Goal: Task Accomplishment & Management: Manage account settings

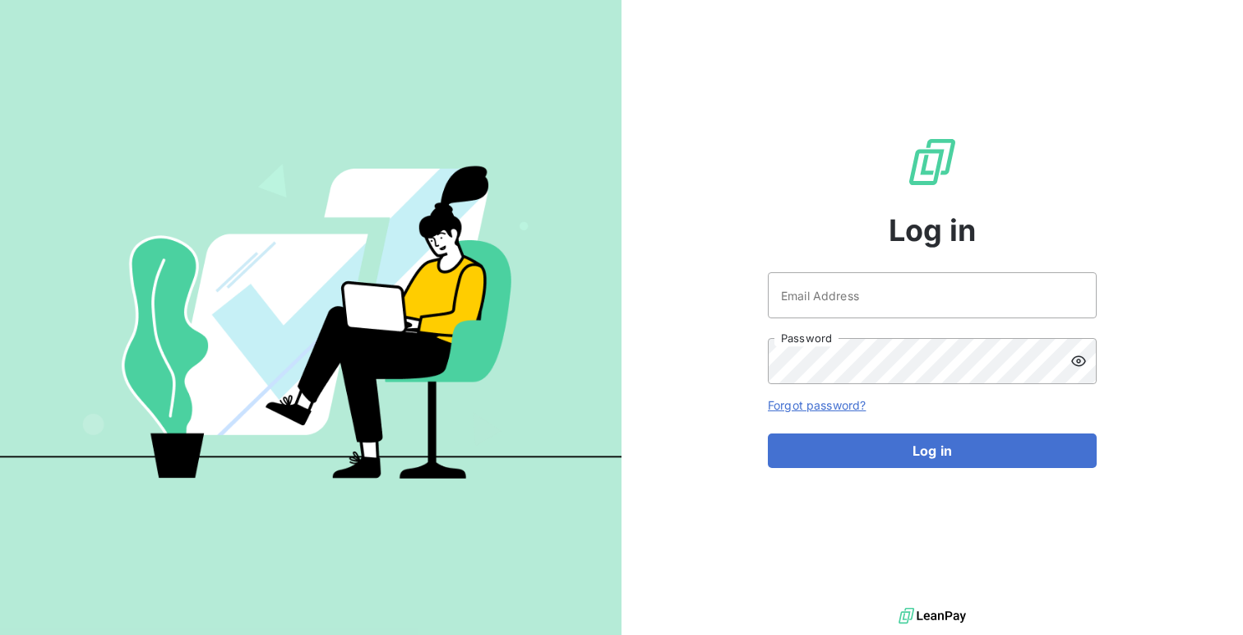
click at [839, 268] on div "Log in Email Address Password Forgot password? Log in" at bounding box center [932, 302] width 329 height 604
click at [838, 284] on input "Email Address" at bounding box center [932, 295] width 329 height 46
click at [768, 433] on button "Log in" at bounding box center [932, 450] width 329 height 35
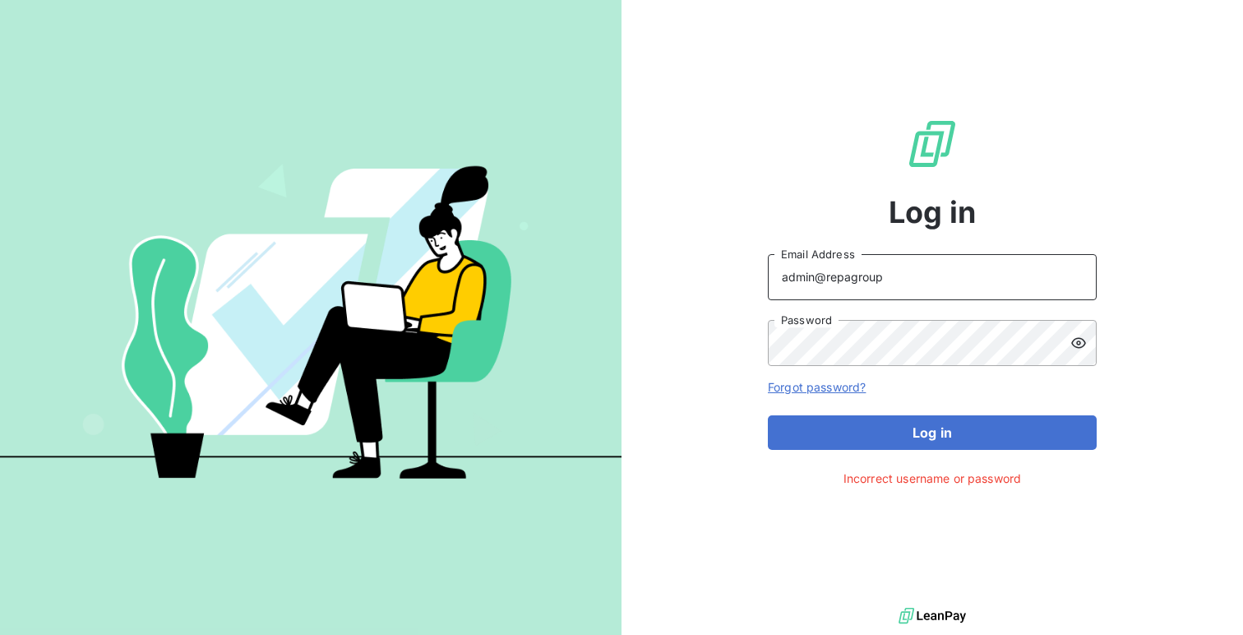
click at [934, 275] on input "admin@repagroup" at bounding box center [932, 277] width 329 height 46
type input "admin@repafrance"
click at [768, 415] on button "Log in" at bounding box center [932, 432] width 329 height 35
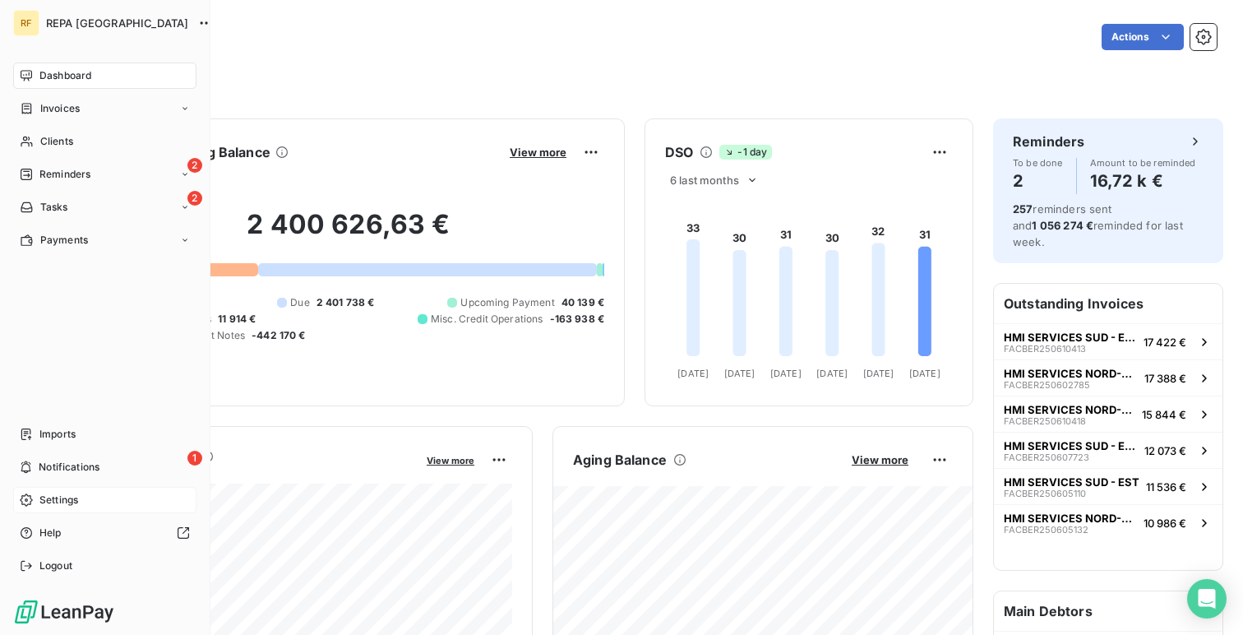
click at [72, 501] on span "Settings" at bounding box center [58, 500] width 39 height 15
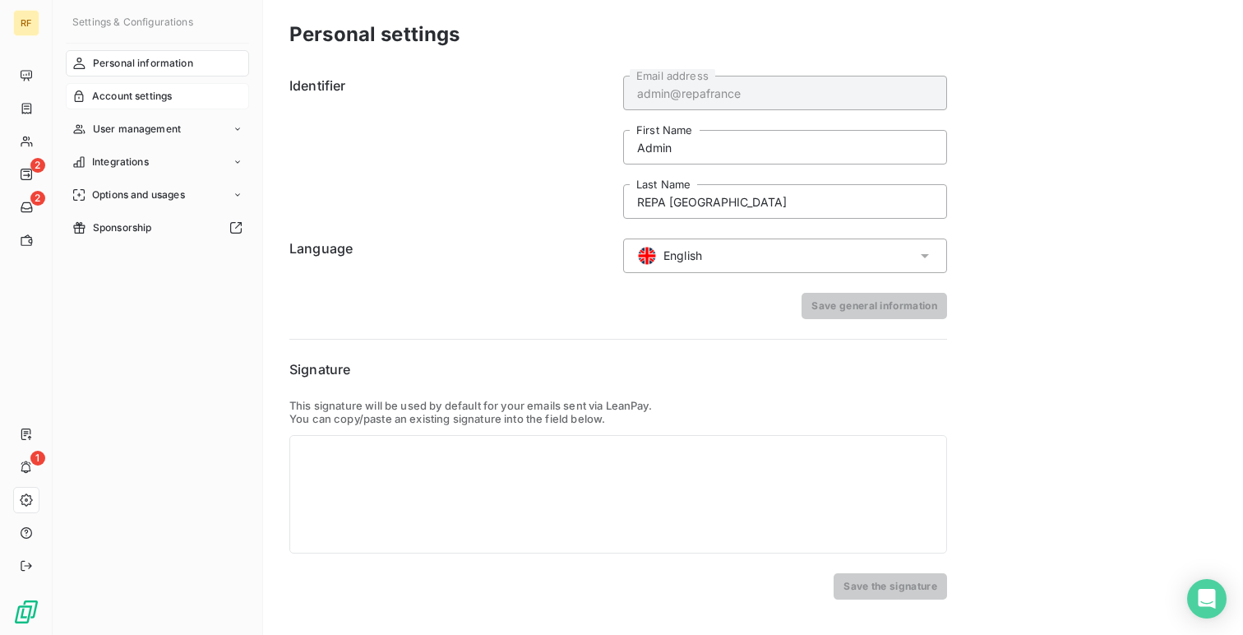
click at [142, 88] on div "Account settings" at bounding box center [157, 96] width 183 height 26
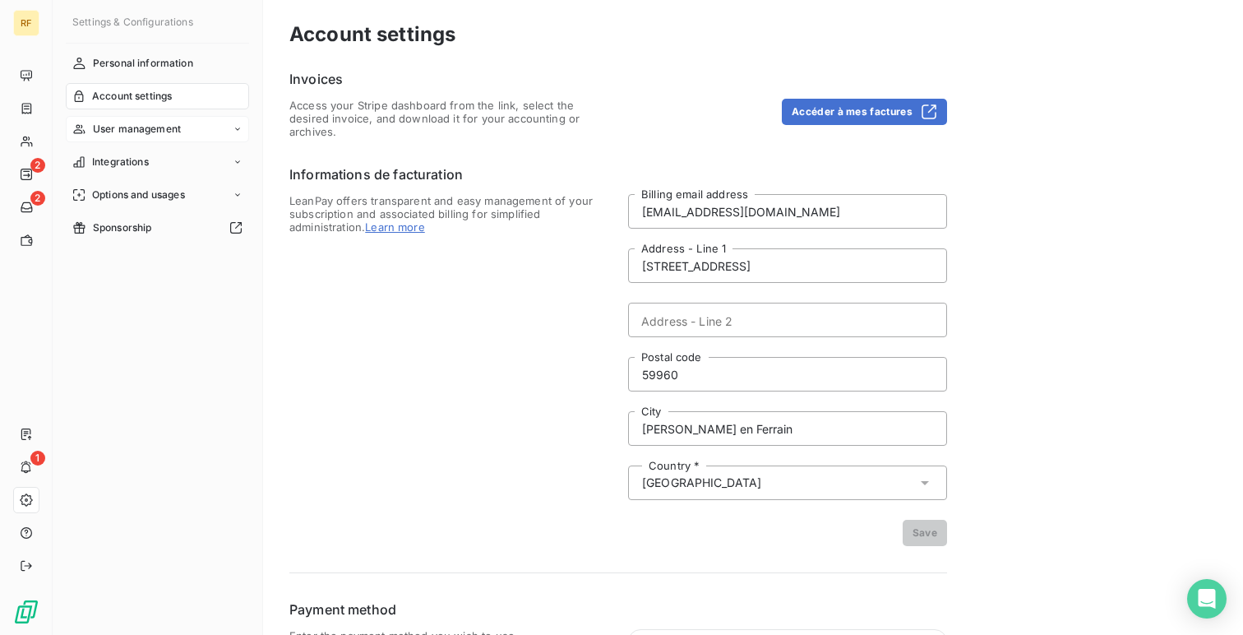
click at [142, 122] on span "User management" at bounding box center [137, 129] width 88 height 15
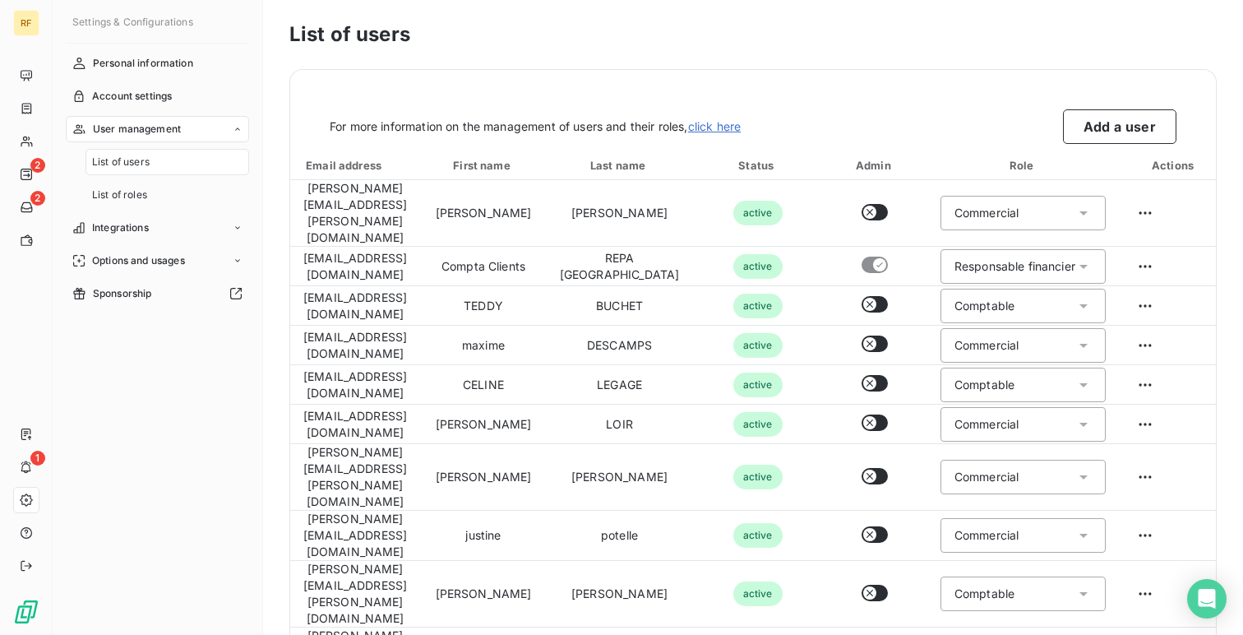
click at [124, 241] on nav "Personal information Account settings User management List of users List of rol…" at bounding box center [157, 178] width 183 height 257
click at [126, 238] on div "Integrations" at bounding box center [157, 228] width 183 height 26
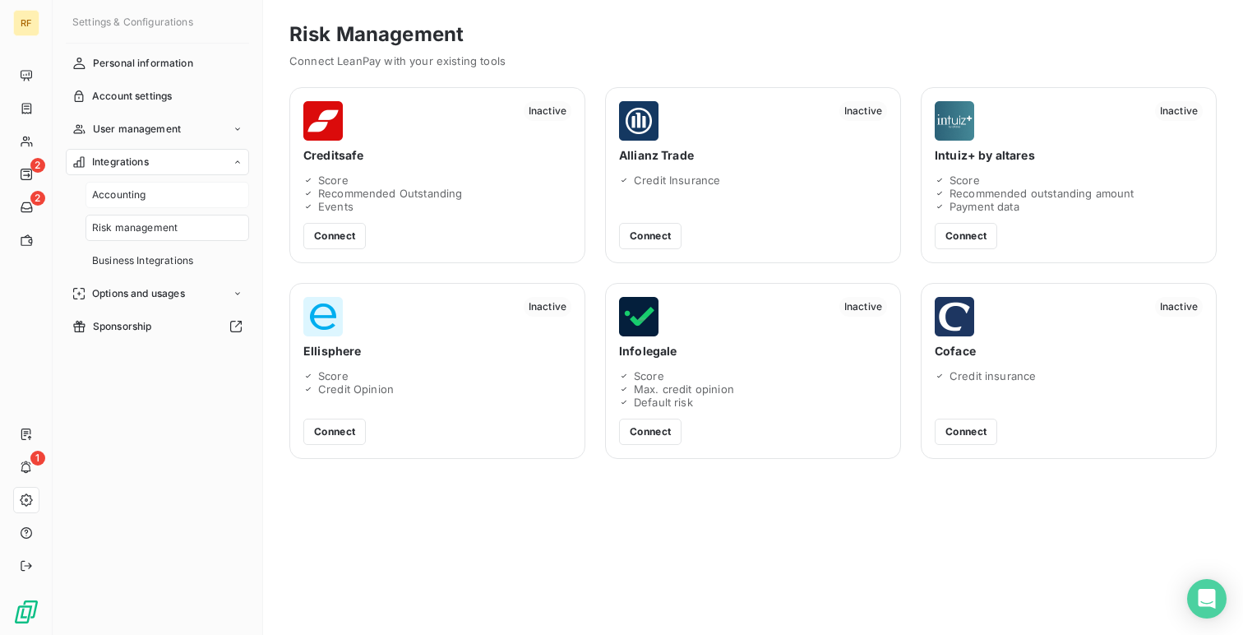
click at [124, 195] on span "Accounting" at bounding box center [119, 195] width 54 height 15
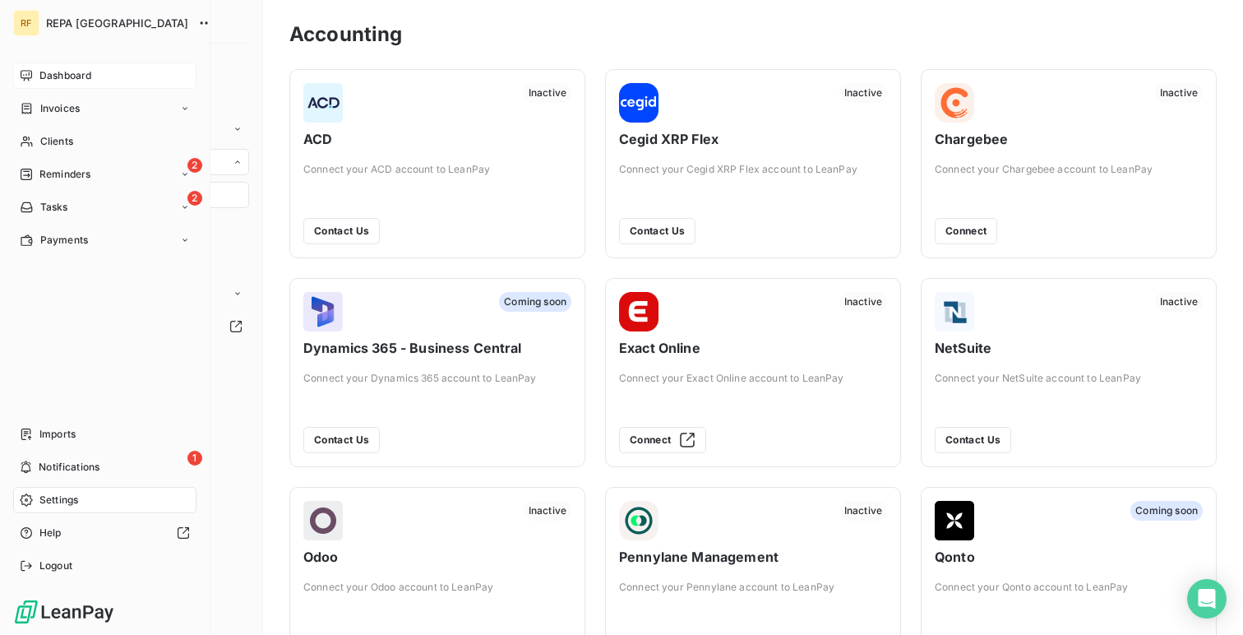
click at [38, 76] on div "Dashboard" at bounding box center [104, 76] width 183 height 26
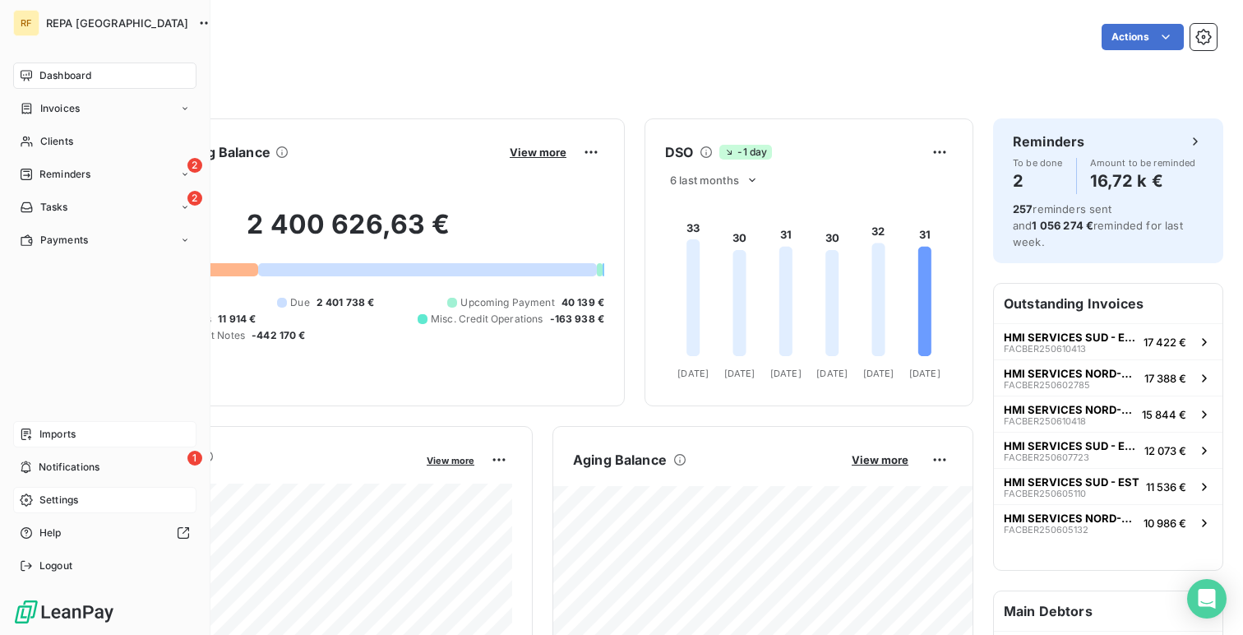
click at [84, 442] on div "Imports" at bounding box center [104, 434] width 183 height 26
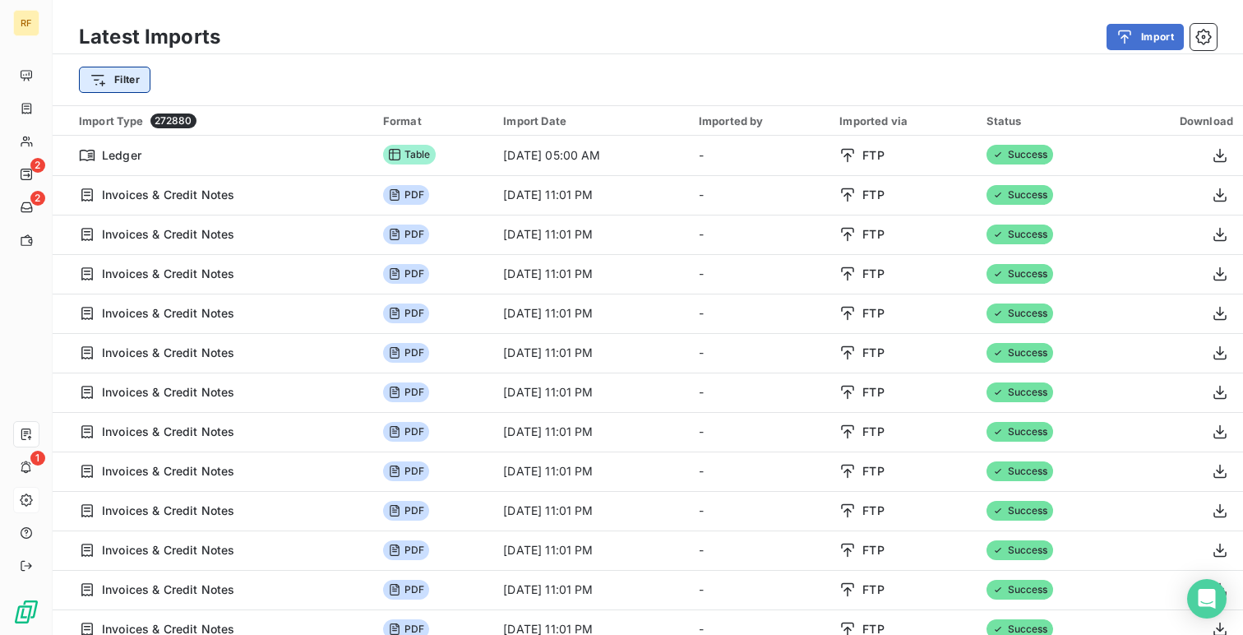
click at [115, 76] on html "RF 2 2 1 Latest Imports Import Filter Import Type 272880 Format Import Date Imp…" at bounding box center [621, 317] width 1243 height 635
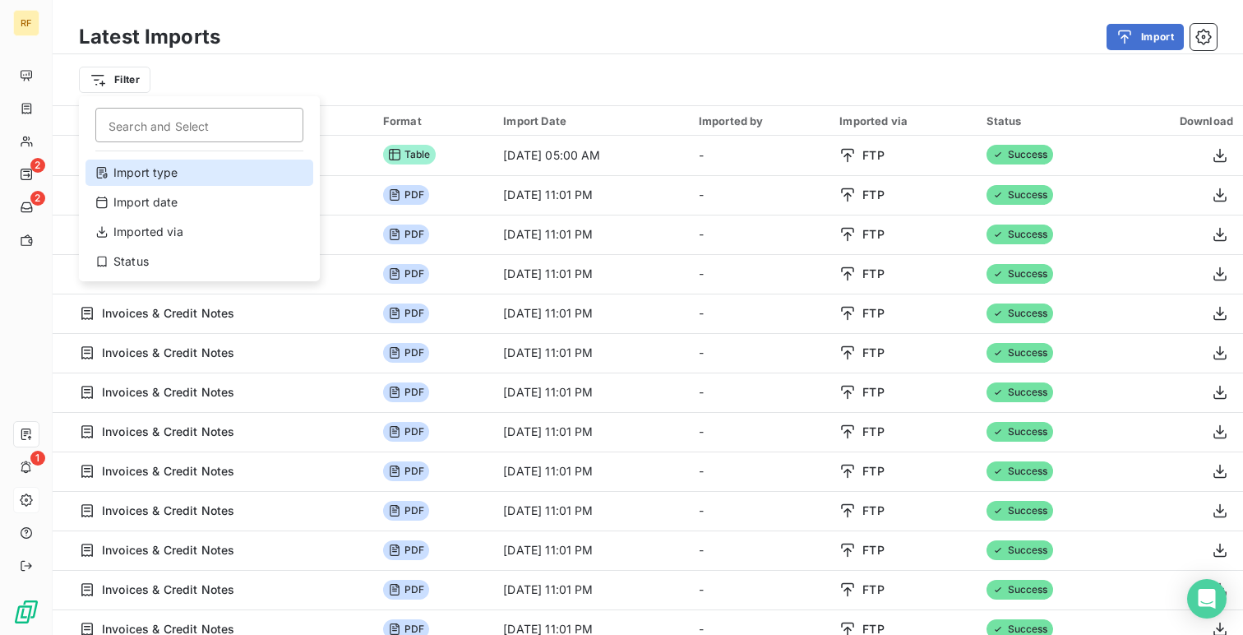
click at [209, 173] on div "Import type" at bounding box center [200, 173] width 228 height 26
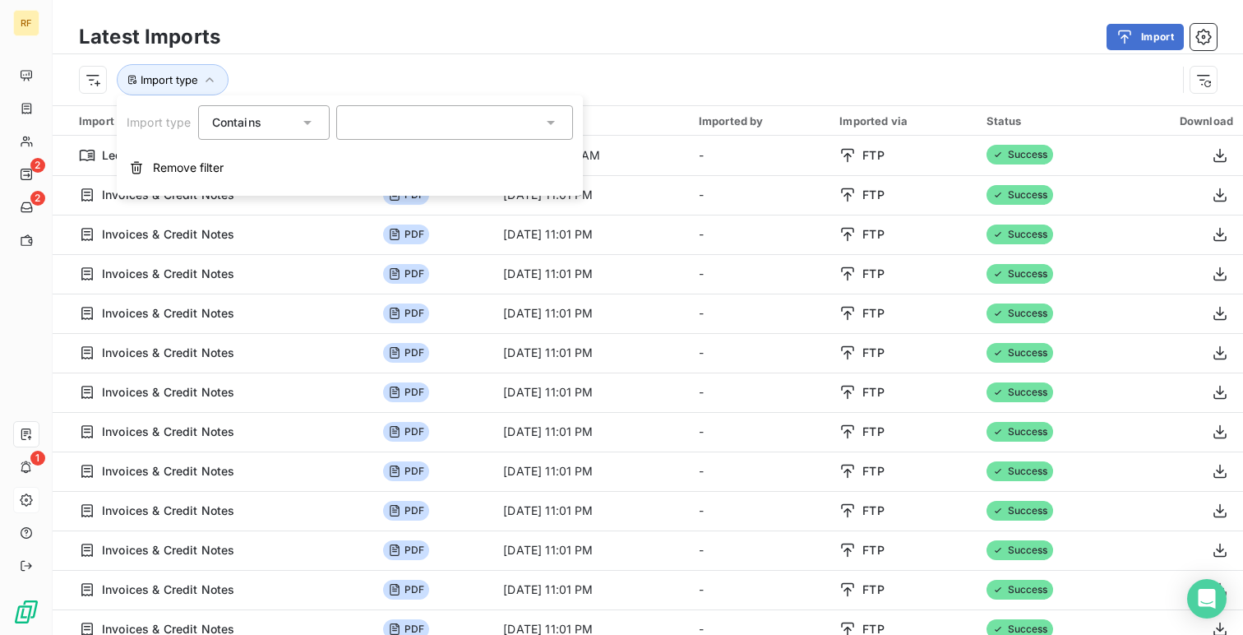
click at [488, 128] on div at bounding box center [454, 122] width 237 height 35
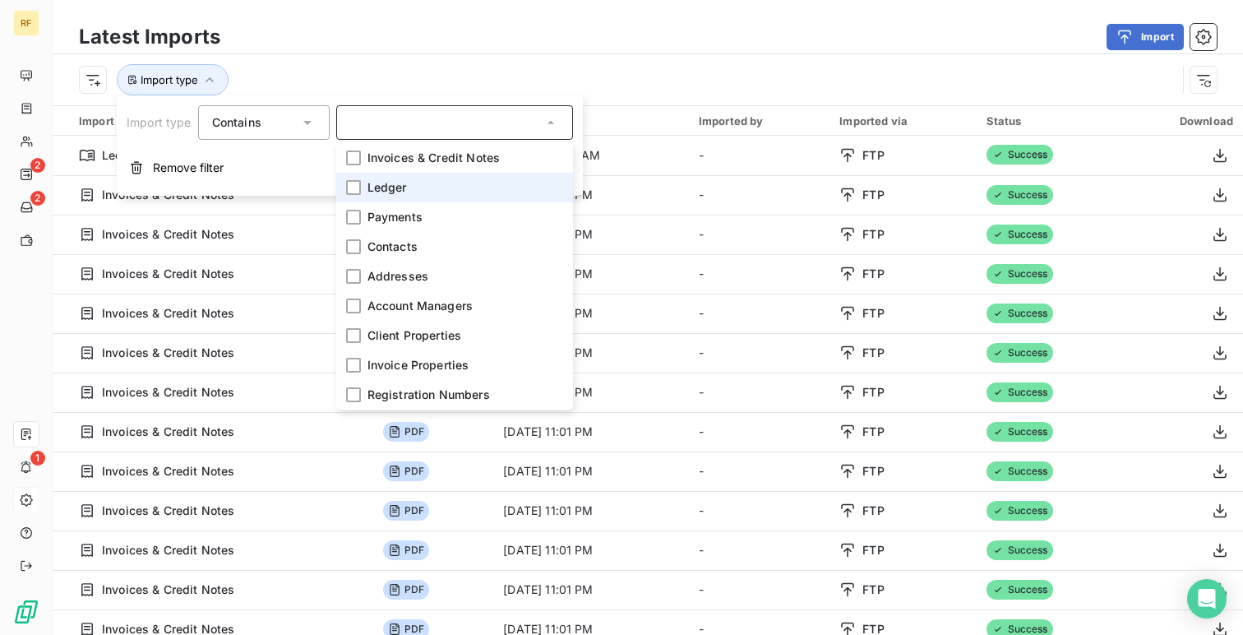
click at [484, 190] on li "Ledger" at bounding box center [454, 188] width 237 height 30
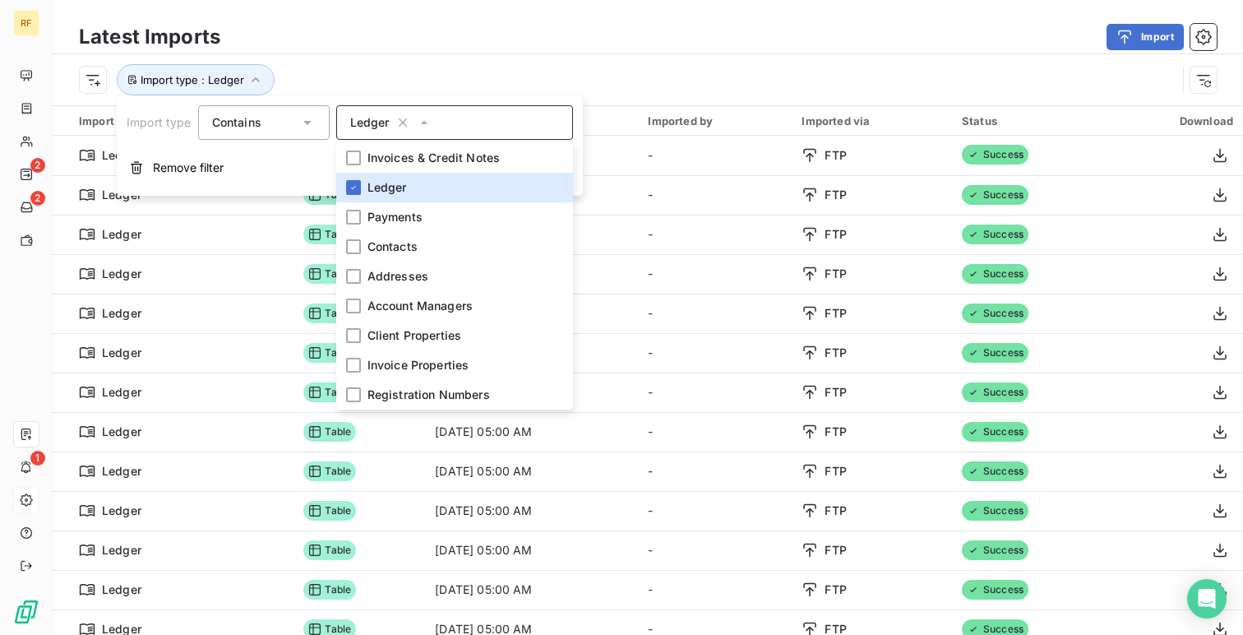
click at [666, 67] on div "Import type : Ledger" at bounding box center [628, 79] width 1098 height 31
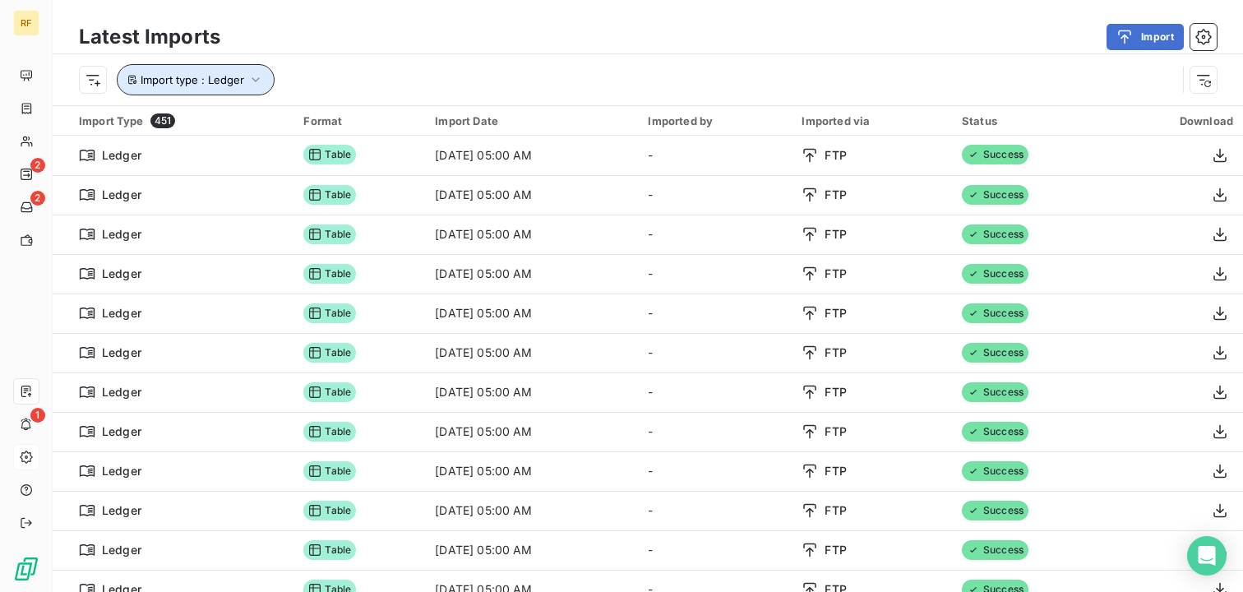
click at [200, 86] on span "Import type : Ledger" at bounding box center [193, 79] width 104 height 13
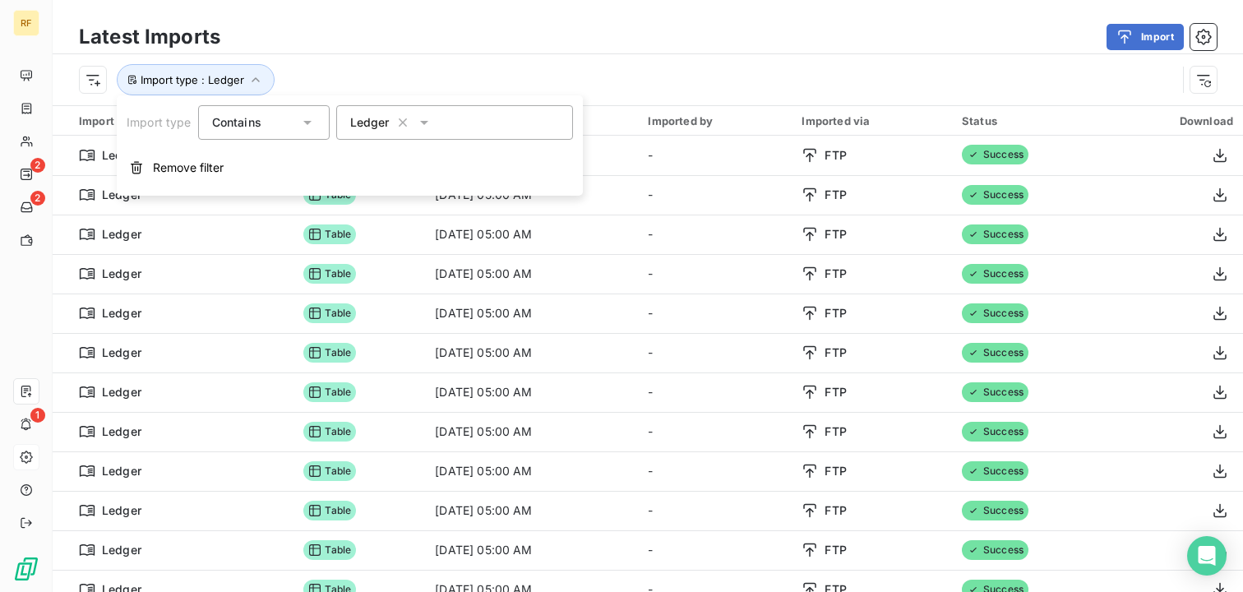
click at [417, 73] on div "Import type : Ledger" at bounding box center [628, 79] width 1098 height 31
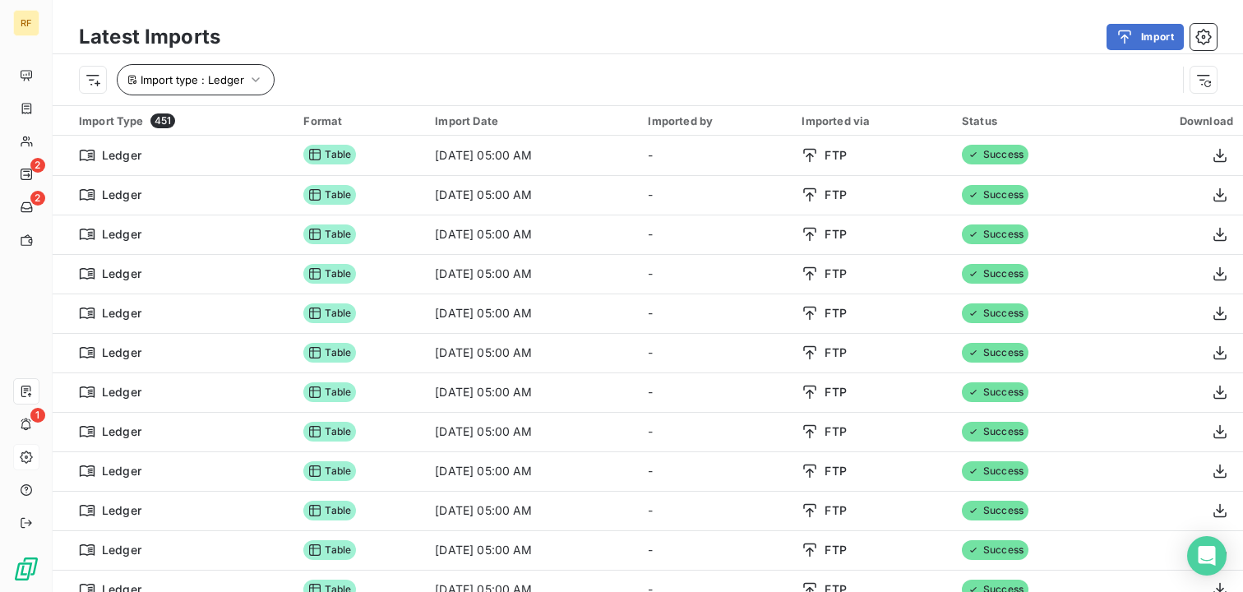
click at [200, 83] on span "Import type : Ledger" at bounding box center [193, 79] width 104 height 13
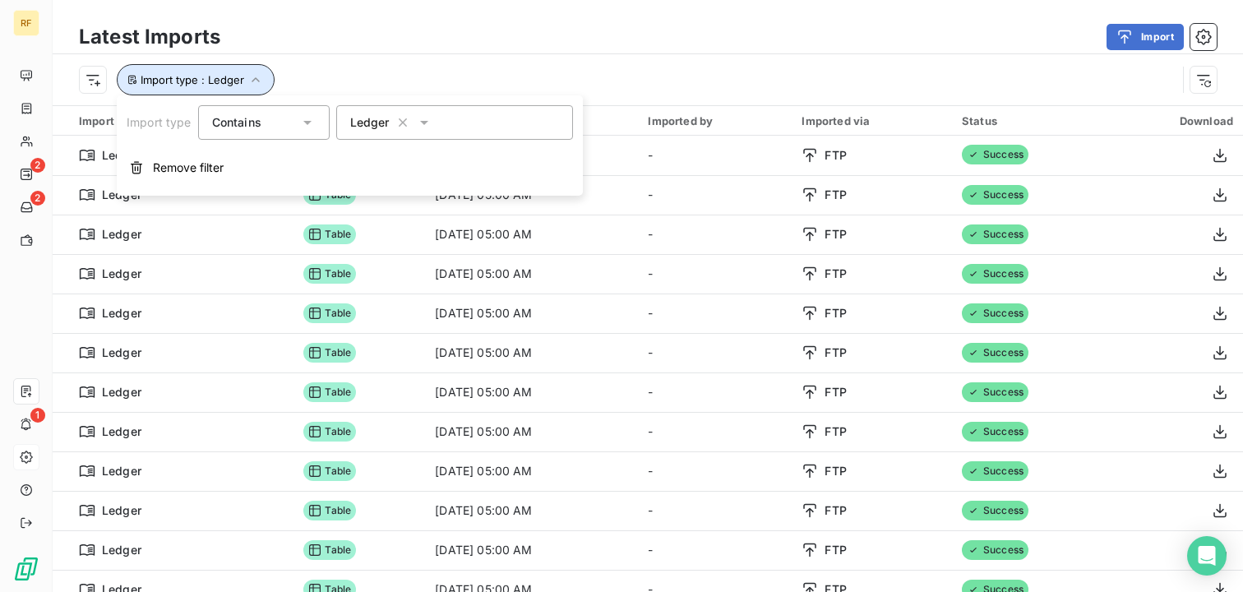
click at [387, 127] on span "Ledger" at bounding box center [369, 122] width 39 height 16
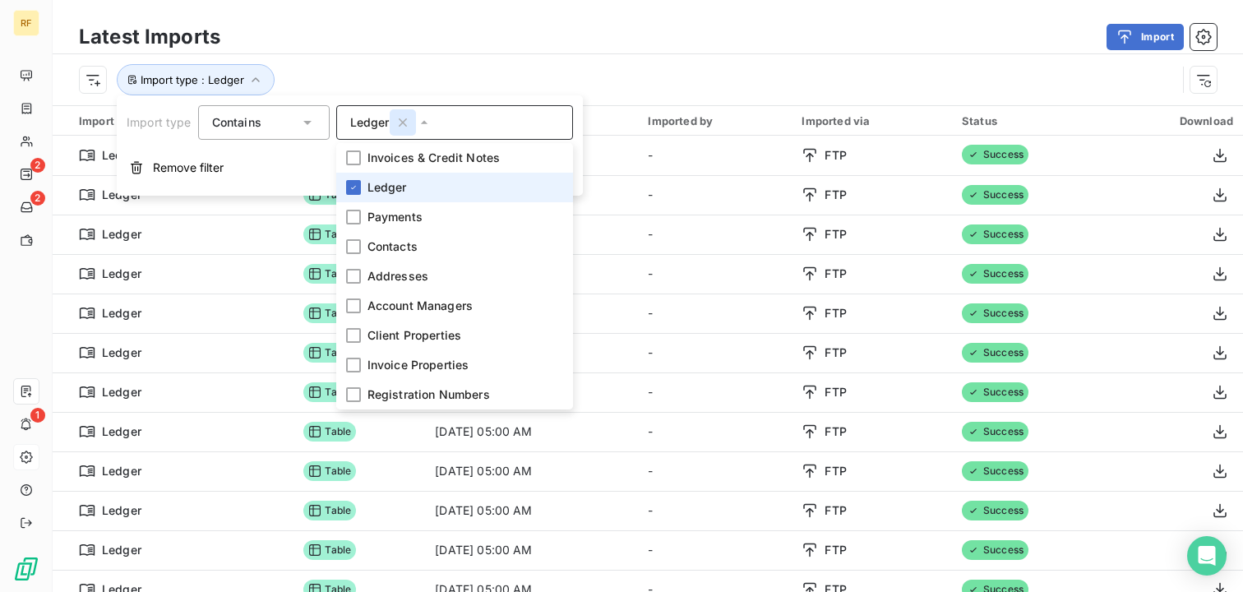
click at [400, 126] on icon "button" at bounding box center [403, 122] width 16 height 16
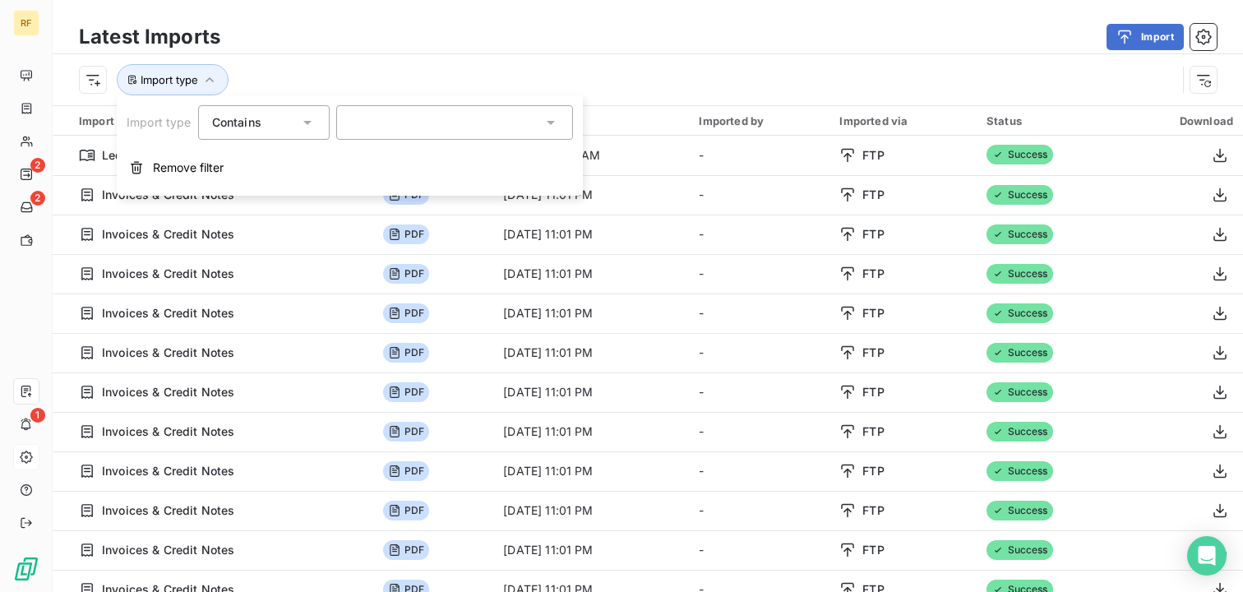
click at [401, 130] on div at bounding box center [454, 122] width 237 height 35
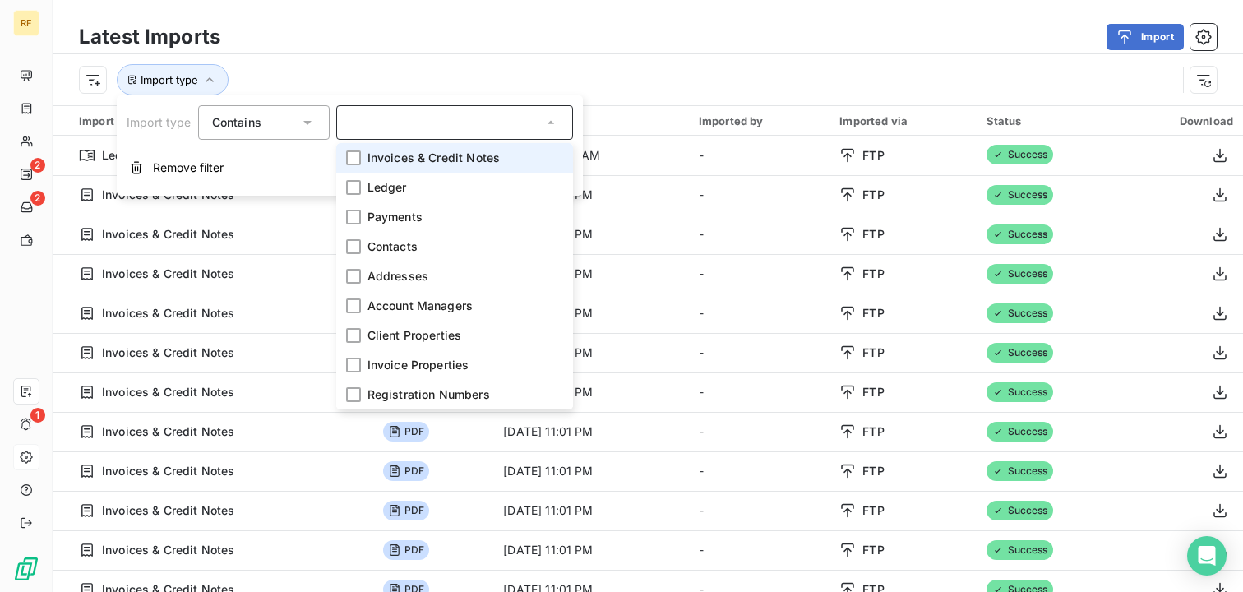
click at [421, 164] on span "Invoices & Credit Notes" at bounding box center [434, 158] width 132 height 16
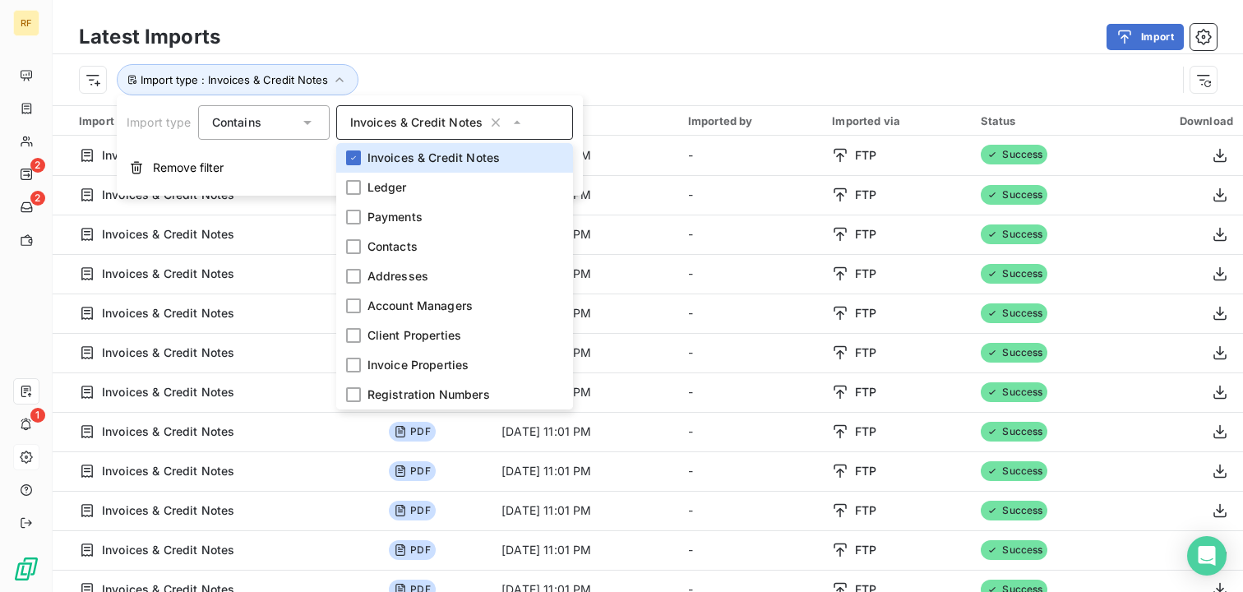
click at [460, 55] on div "Import type : Invoices & Credit Notes" at bounding box center [648, 79] width 1191 height 51
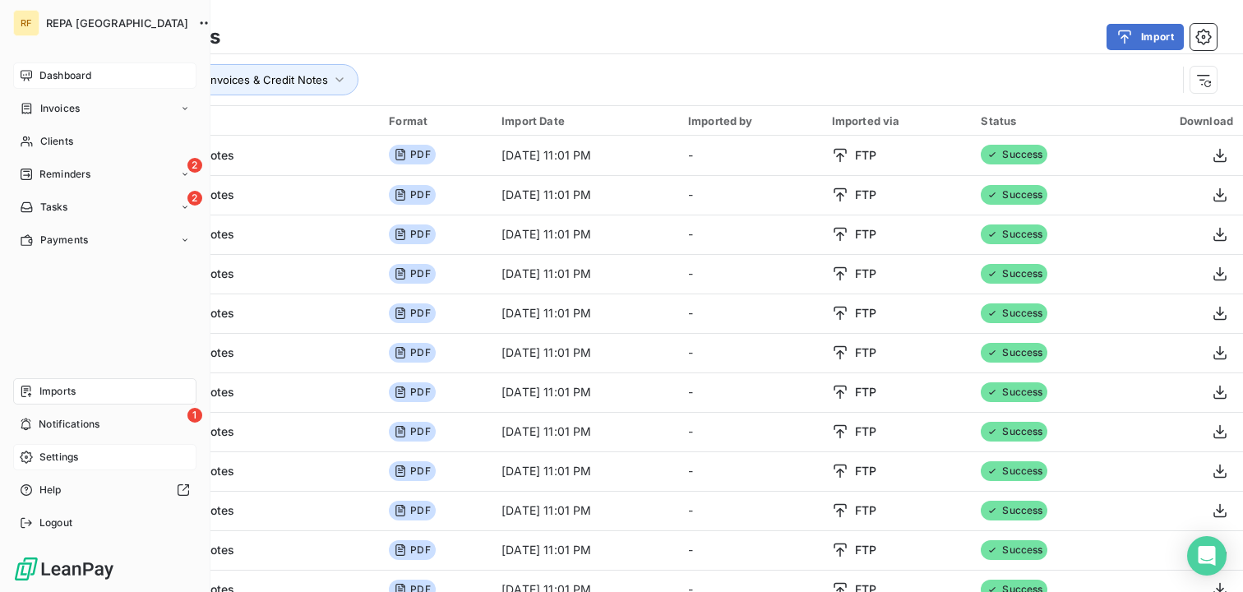
click at [50, 74] on span "Dashboard" at bounding box center [65, 75] width 52 height 15
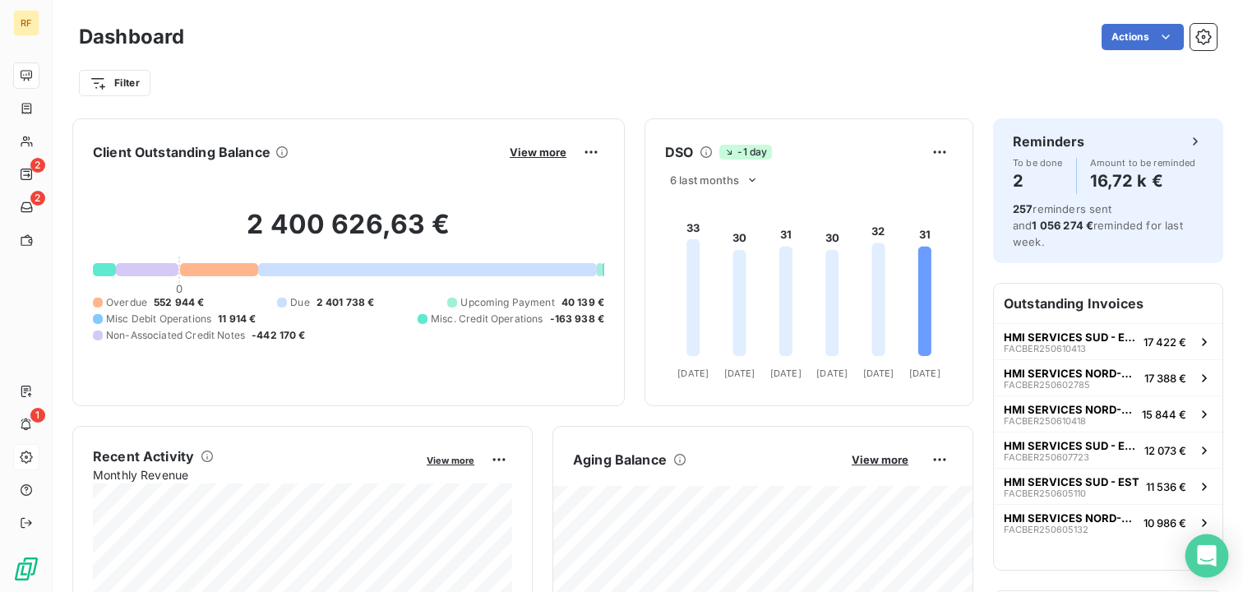
click at [1199, 549] on icon "Open Intercom Messenger" at bounding box center [1206, 555] width 19 height 21
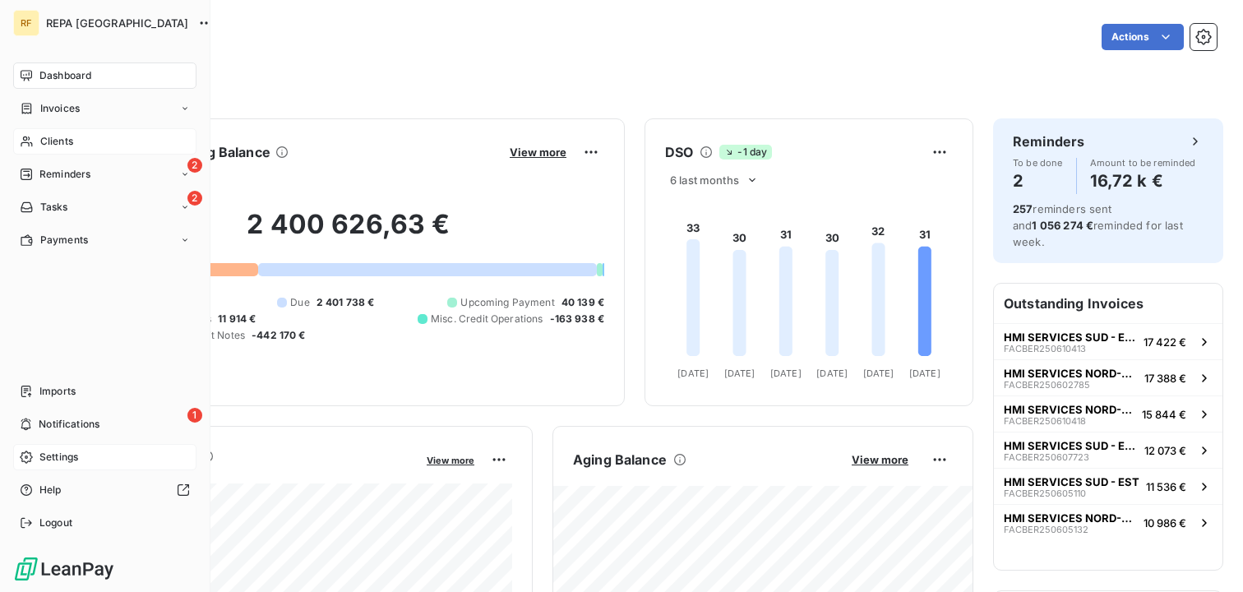
click at [85, 139] on div "Clients" at bounding box center [104, 141] width 183 height 26
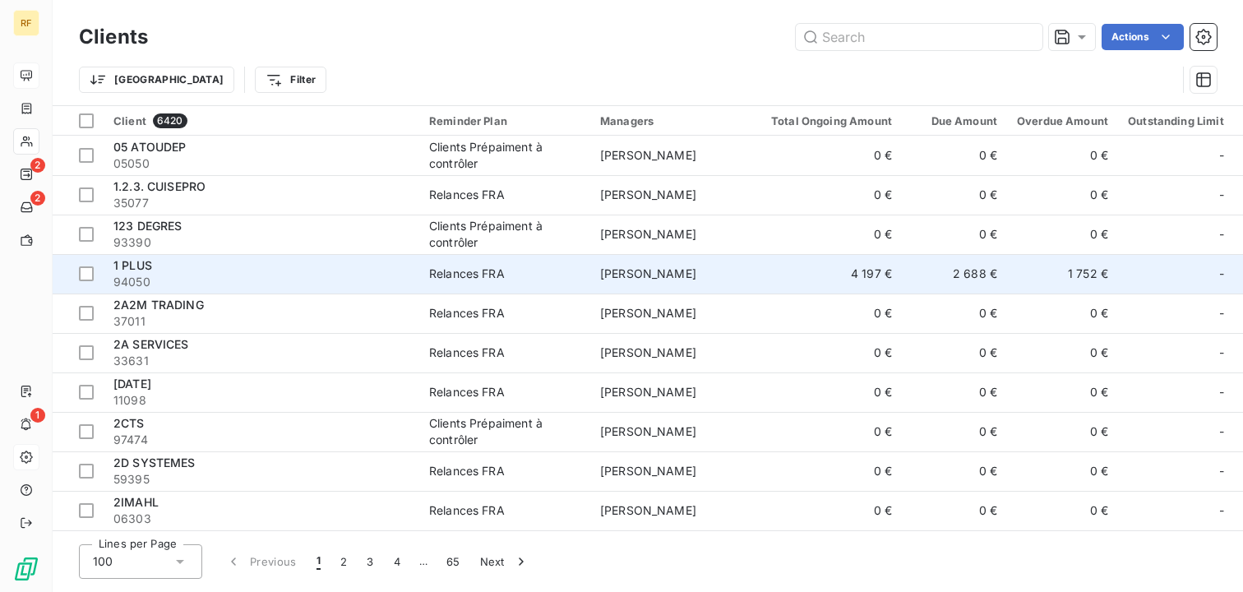
click at [271, 267] on div "1 PLUS" at bounding box center [261, 265] width 296 height 16
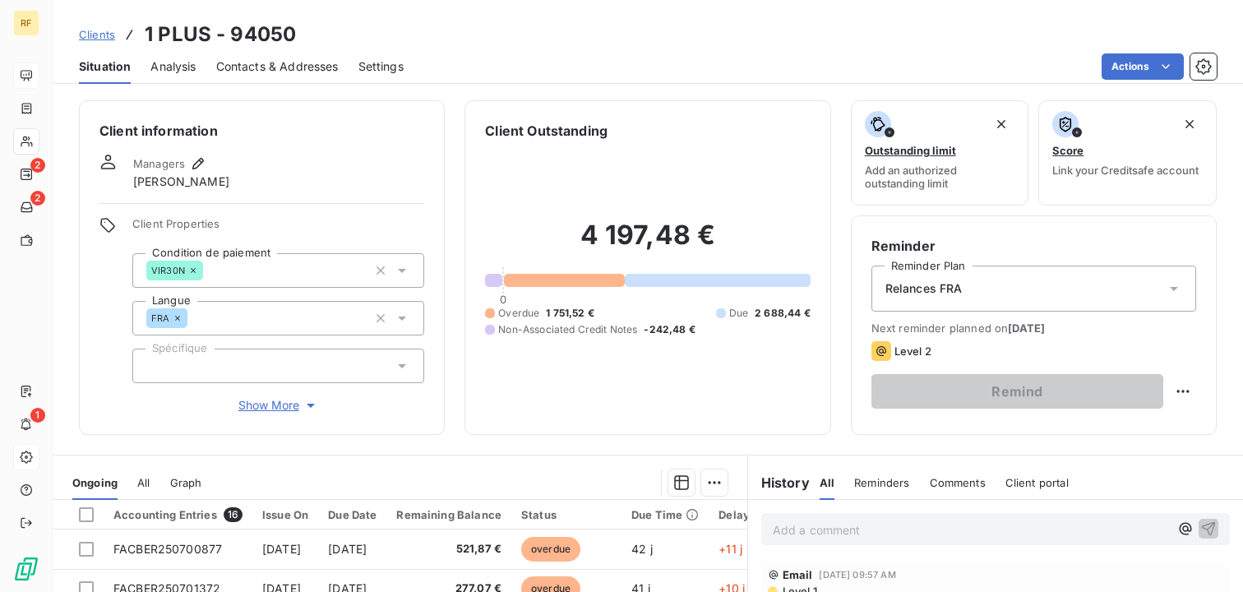
click at [249, 405] on span "Show More" at bounding box center [278, 405] width 81 height 16
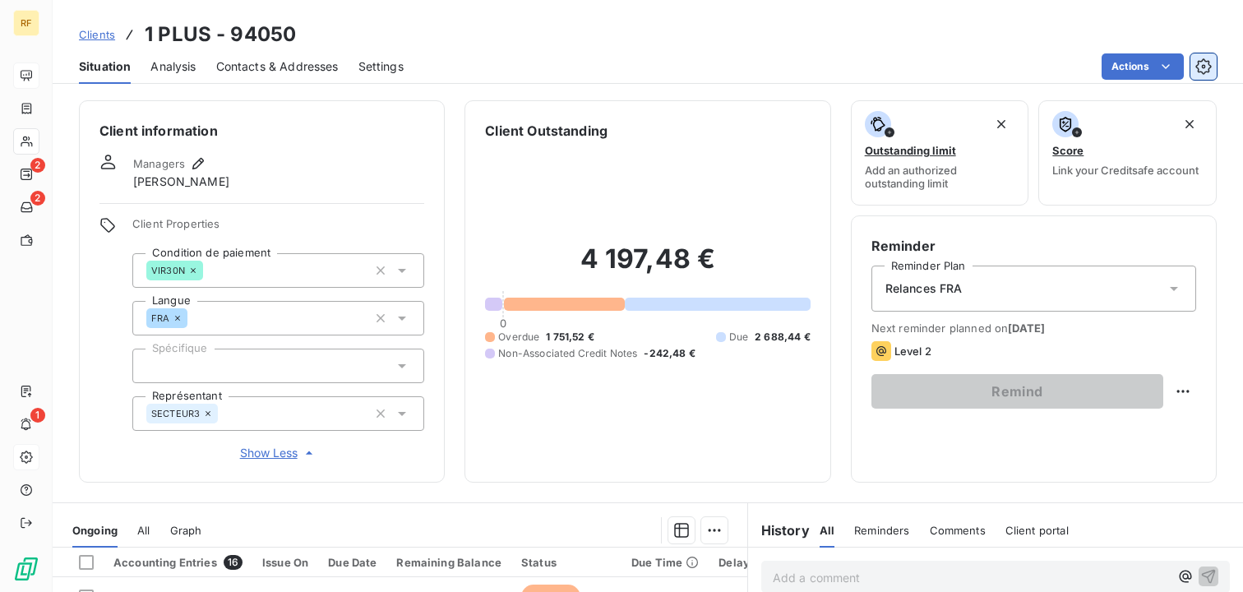
click at [1204, 76] on button "button" at bounding box center [1204, 66] width 26 height 26
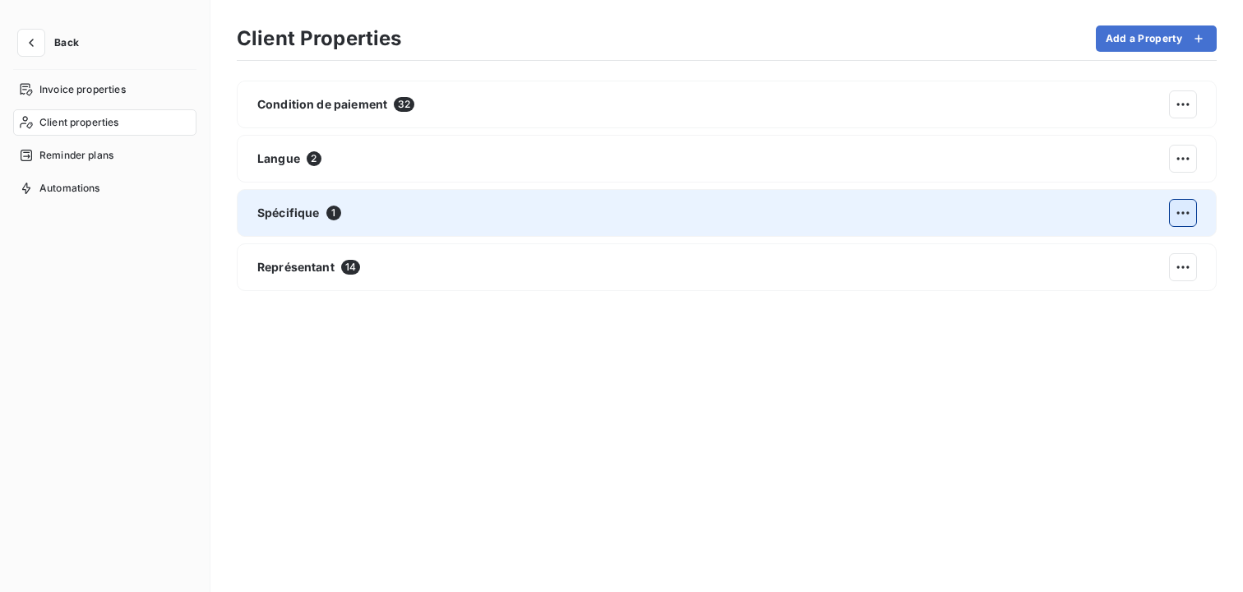
click at [1172, 214] on html "Back Invoice properties Client properties Reminder plans Automations Client Pro…" at bounding box center [621, 296] width 1243 height 592
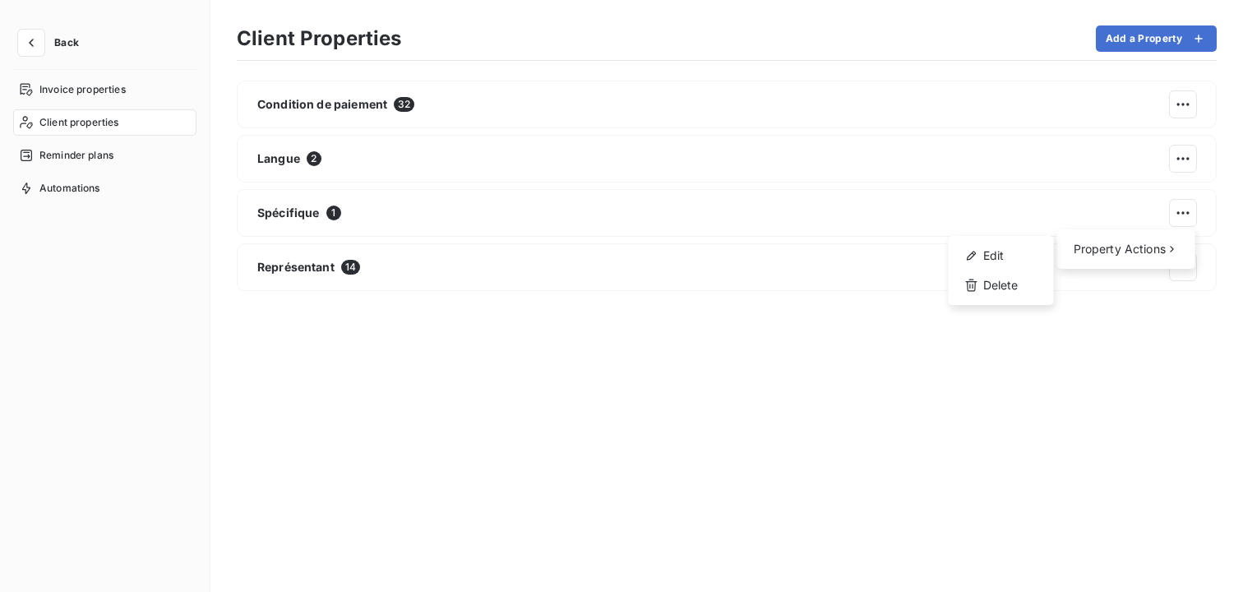
click at [552, 215] on html "Back Invoice properties Client properties Reminder plans Automations Client Pro…" at bounding box center [621, 296] width 1243 height 592
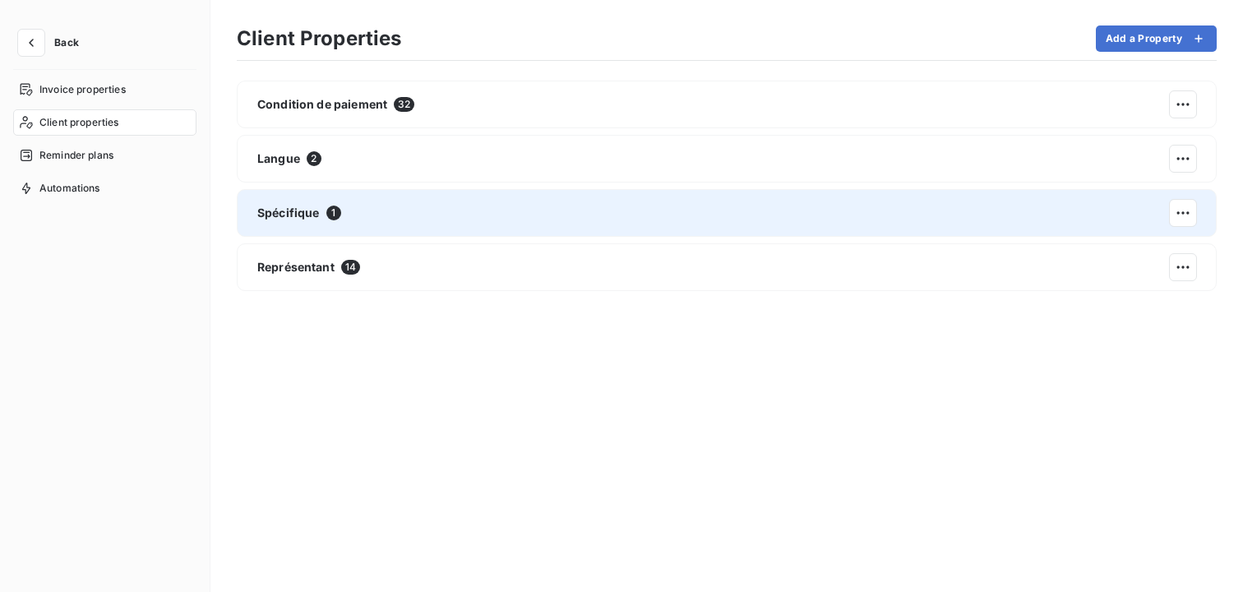
click at [501, 207] on div "Spécifique 1" at bounding box center [727, 213] width 980 height 48
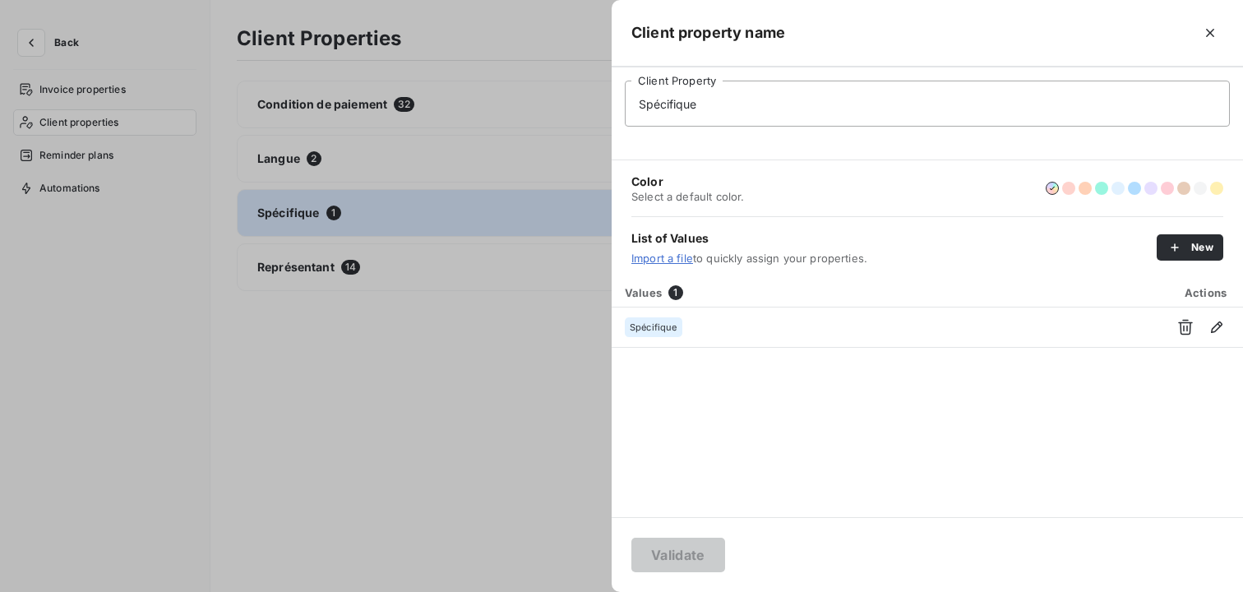
click at [670, 108] on input "Spécifique" at bounding box center [927, 104] width 605 height 46
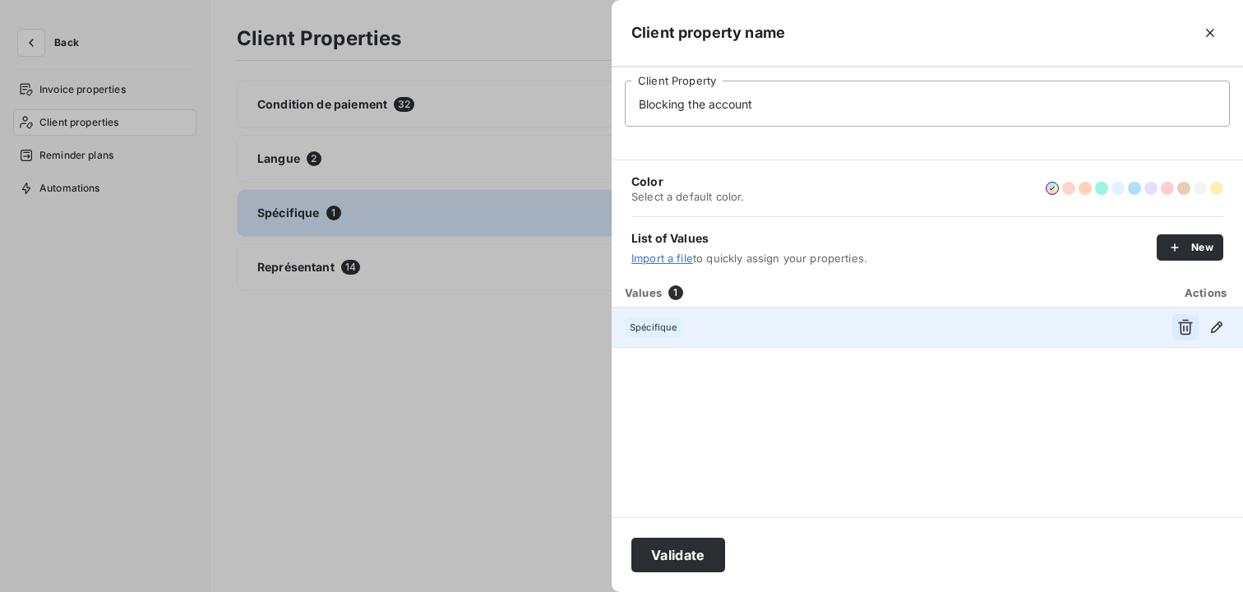
type input "Blocking the account"
click at [1182, 325] on icon "button" at bounding box center [1186, 327] width 16 height 16
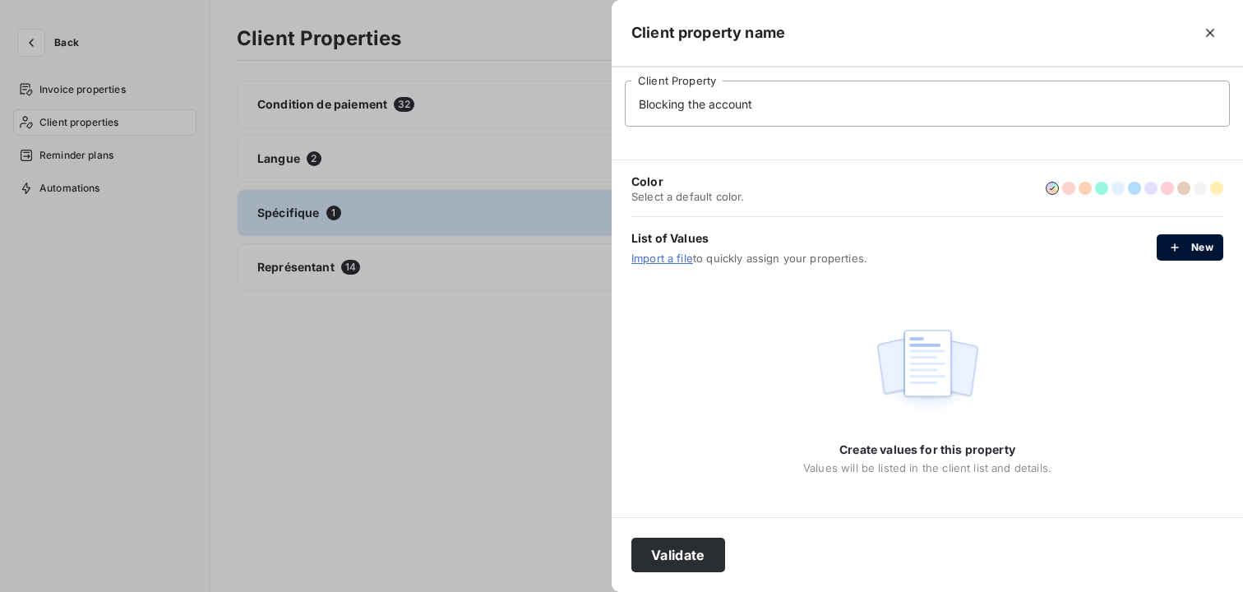
click at [1200, 259] on button "New" at bounding box center [1190, 247] width 67 height 26
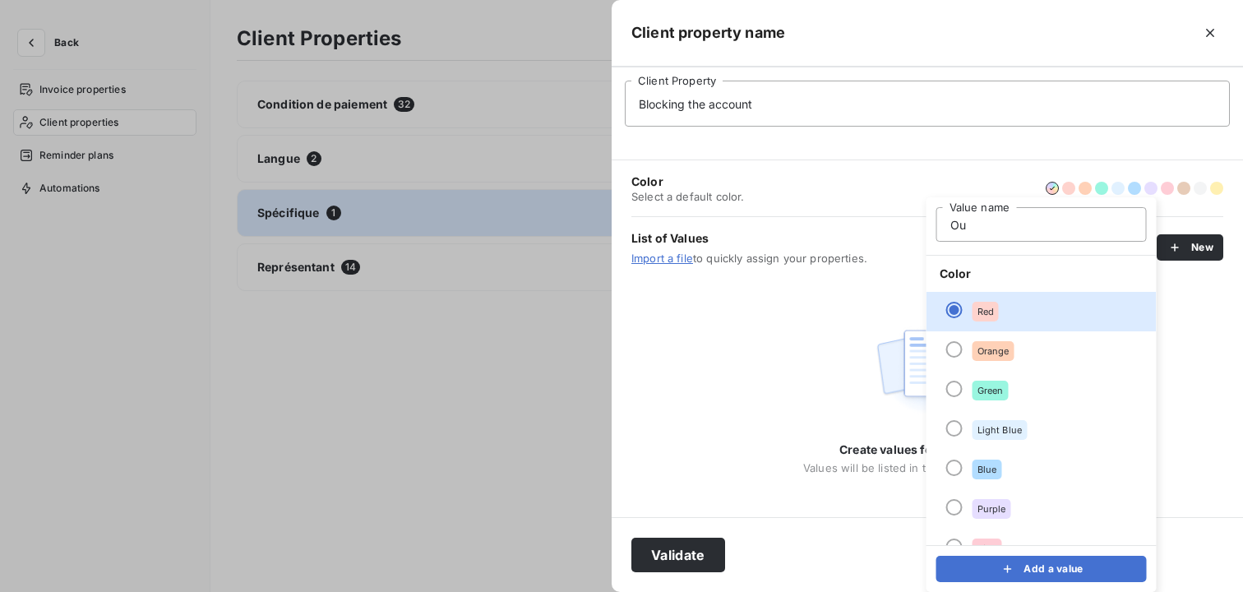
type input "O"
type input "Yes"
click at [993, 576] on button "Add a value" at bounding box center [1042, 569] width 211 height 26
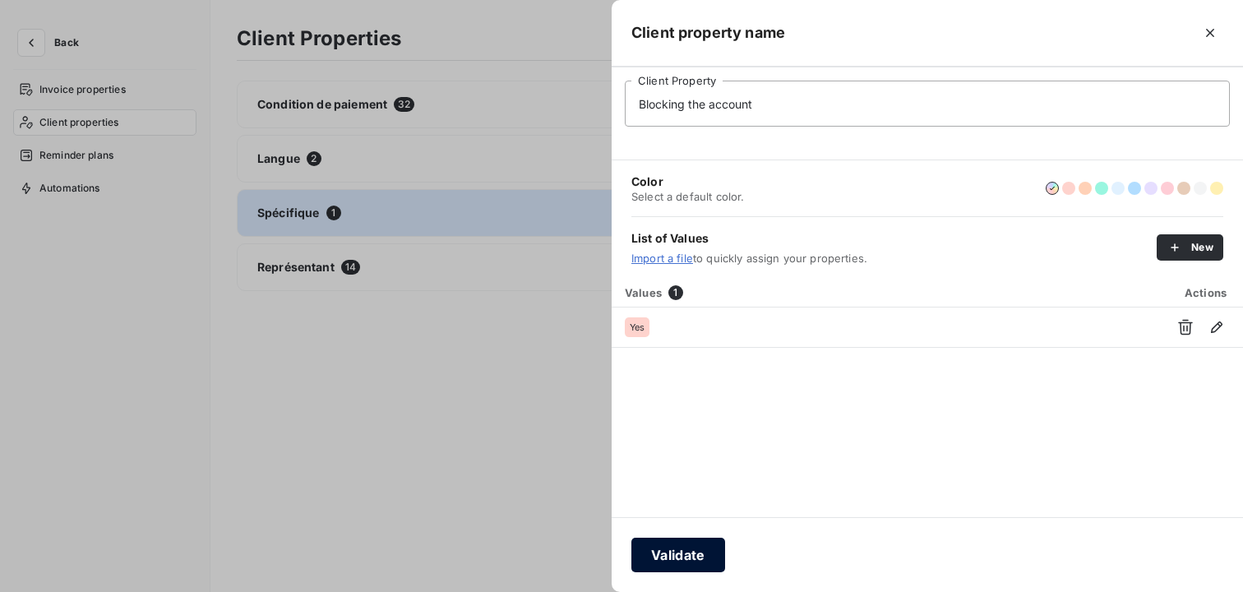
click at [689, 553] on button "Validate" at bounding box center [679, 555] width 94 height 35
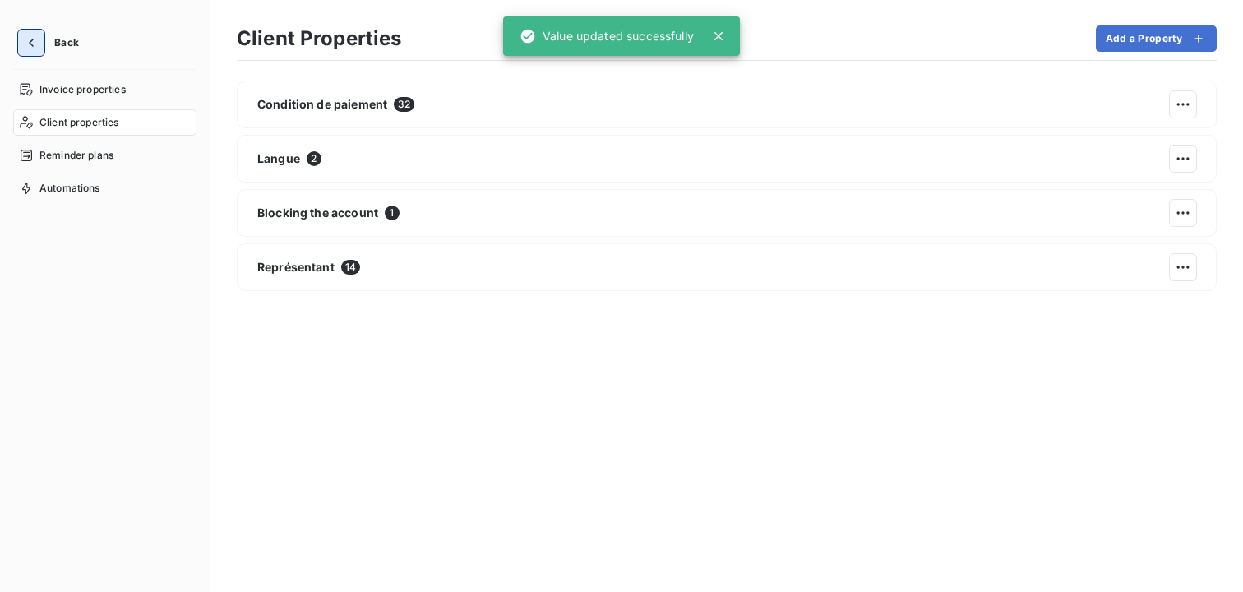
click at [25, 43] on icon "button" at bounding box center [31, 43] width 16 height 16
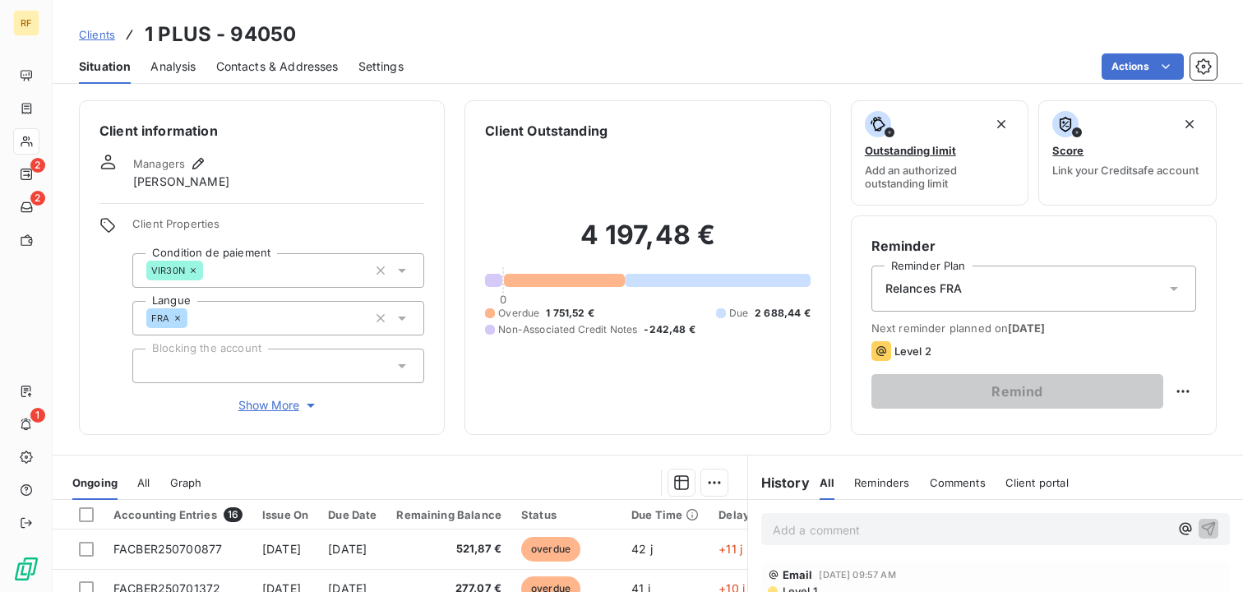
click at [214, 354] on div at bounding box center [278, 366] width 292 height 35
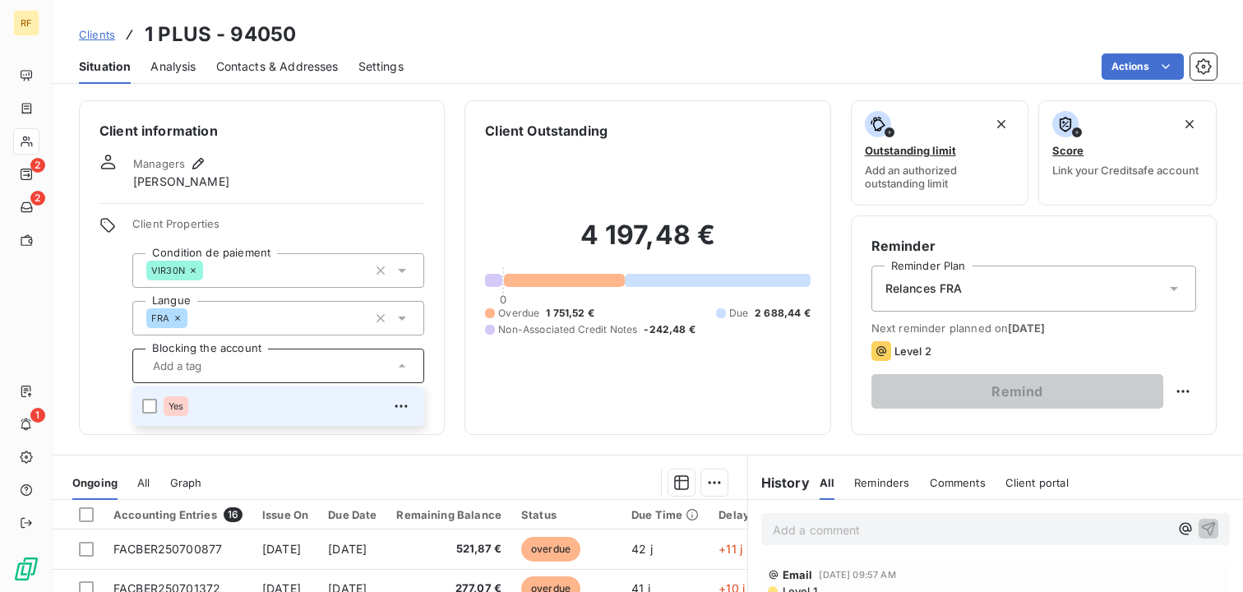
click at [239, 407] on div "Yes" at bounding box center [289, 406] width 251 height 26
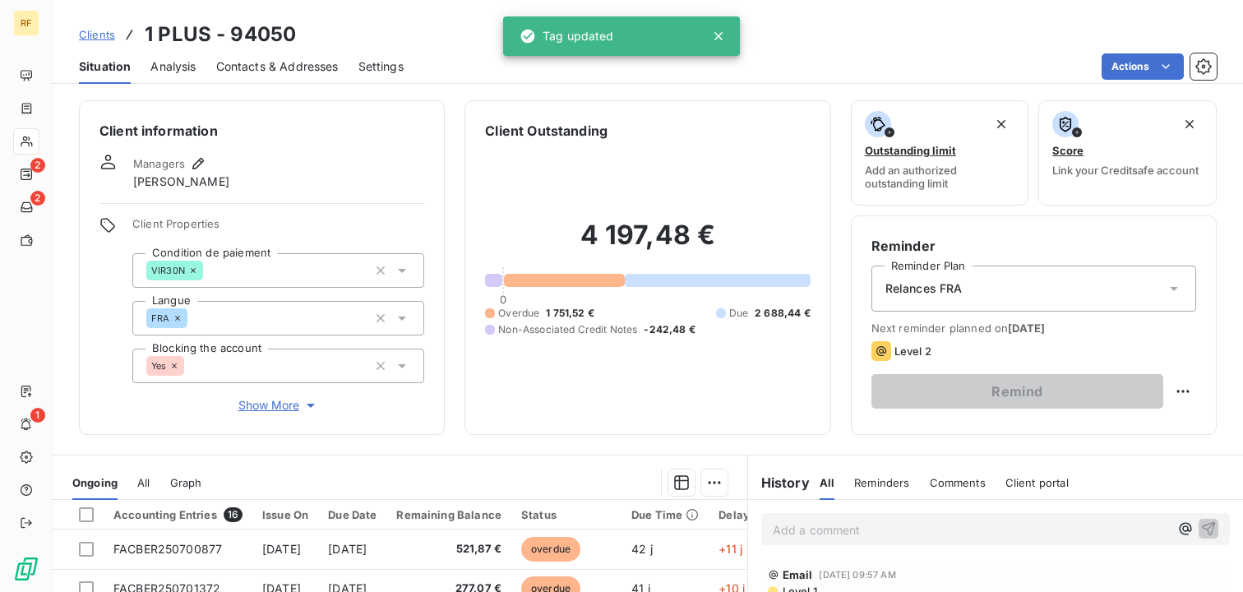
click at [516, 411] on div "4 197,48 € 0 Overdue 1 751,52 € Due 2 688,44 € Non-Associated Credit Notes -242…" at bounding box center [647, 278] width 325 height 274
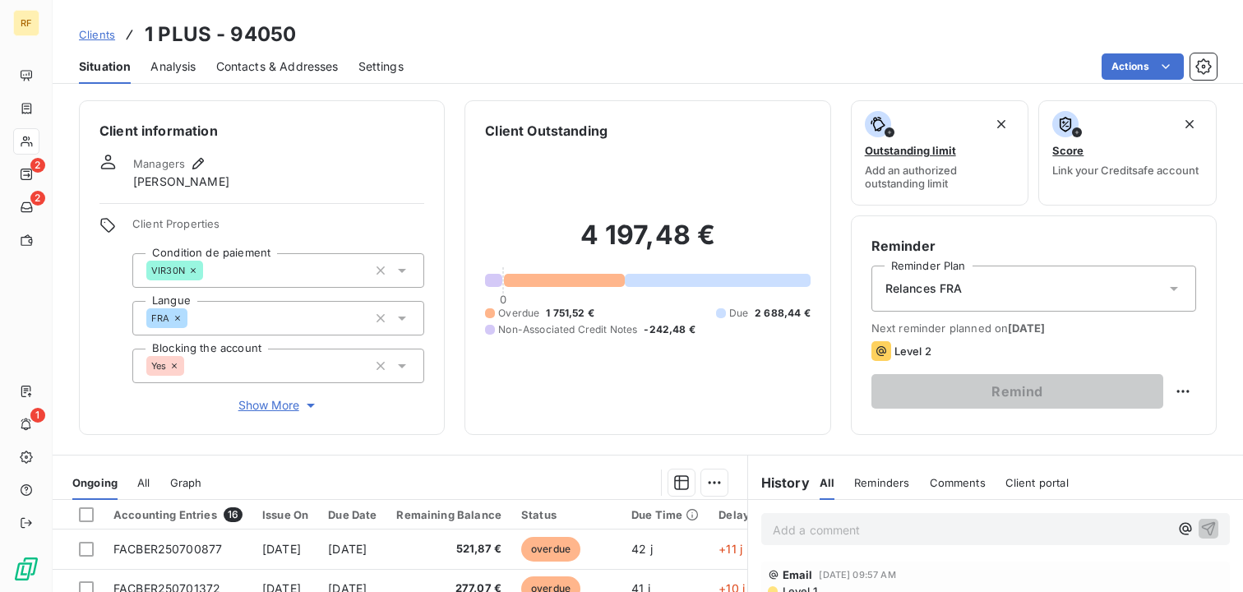
click at [248, 32] on h3 "1 PLUS - 94050" at bounding box center [220, 35] width 151 height 30
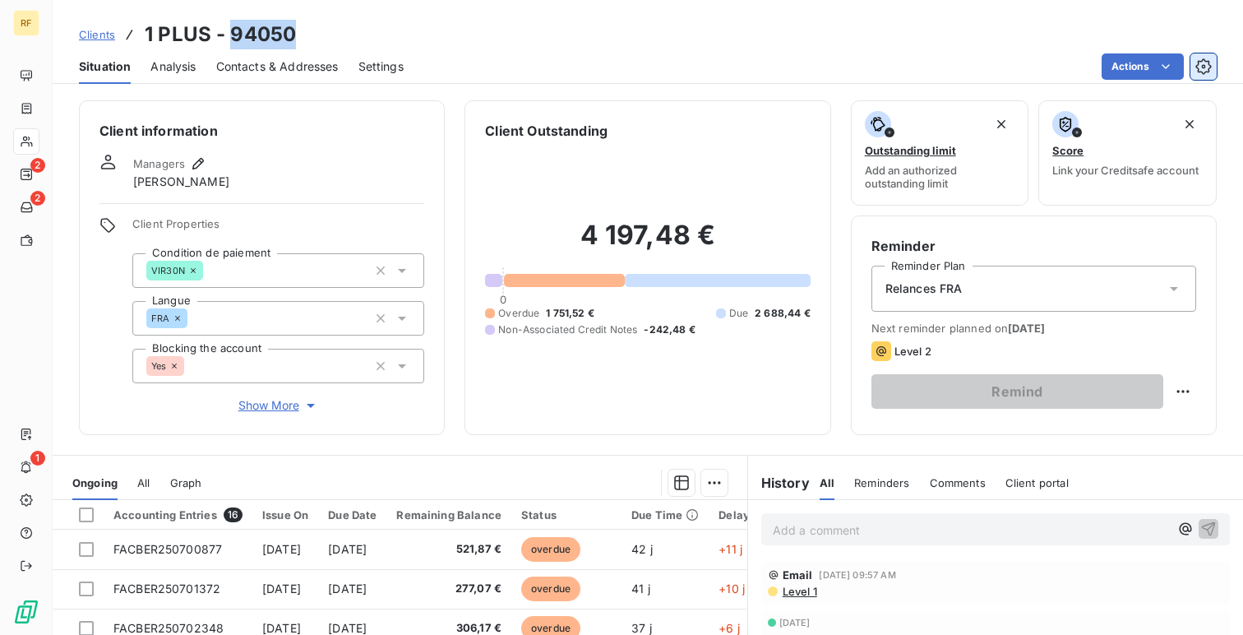
click at [1206, 62] on icon "button" at bounding box center [1204, 66] width 16 height 16
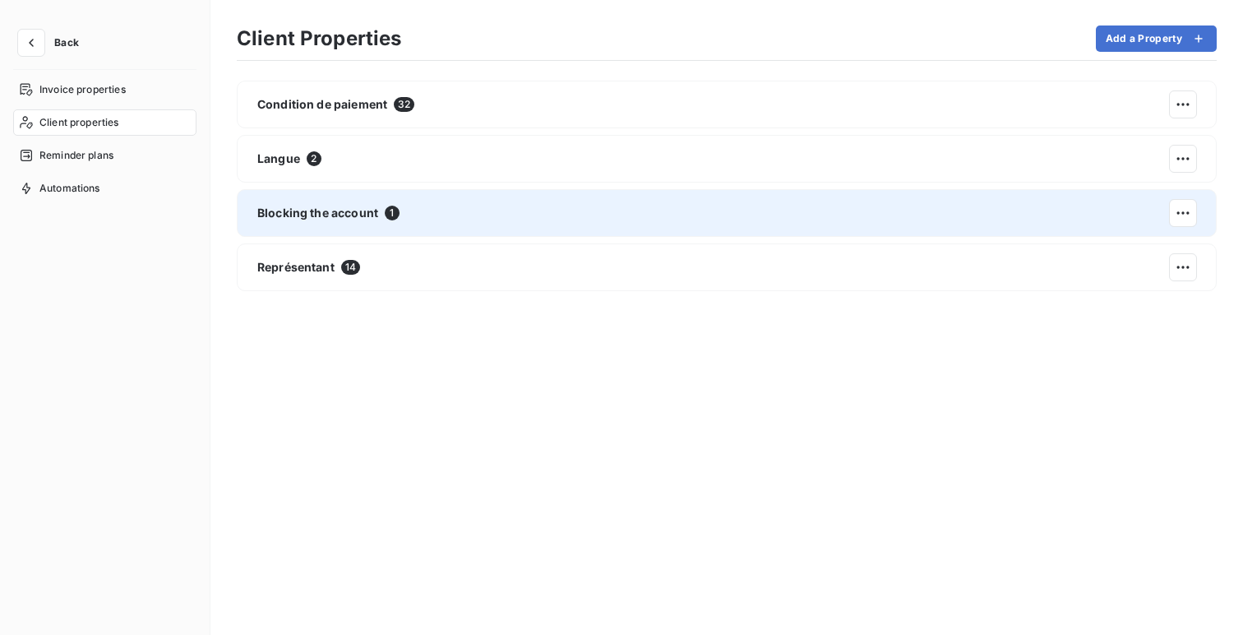
click at [628, 216] on div "Blocking the account 1" at bounding box center [727, 213] width 980 height 48
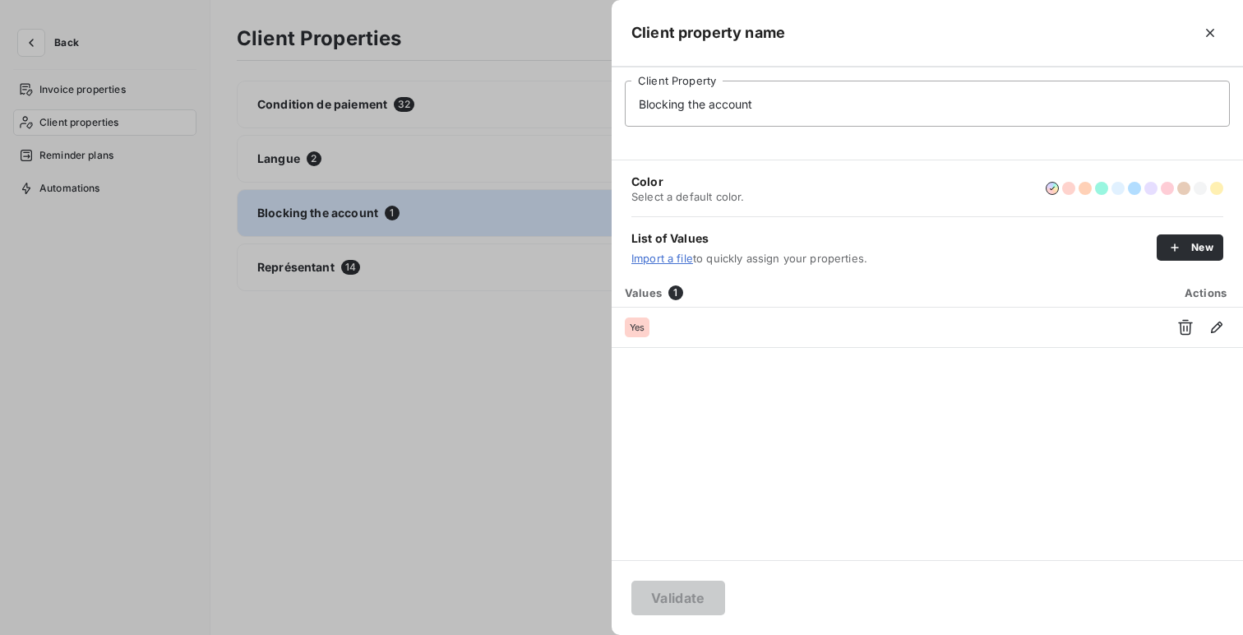
click at [844, 102] on input "Blocking the account" at bounding box center [927, 104] width 605 height 46
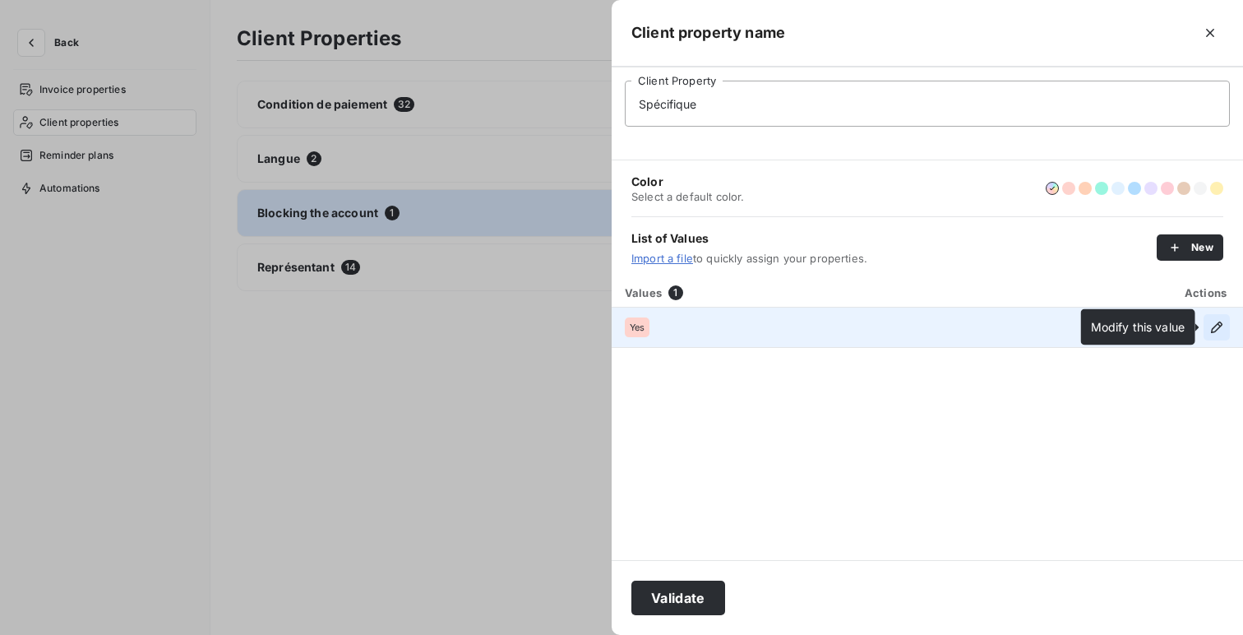
type input "Spécifique"
click at [1220, 327] on icon "button" at bounding box center [1217, 327] width 16 height 16
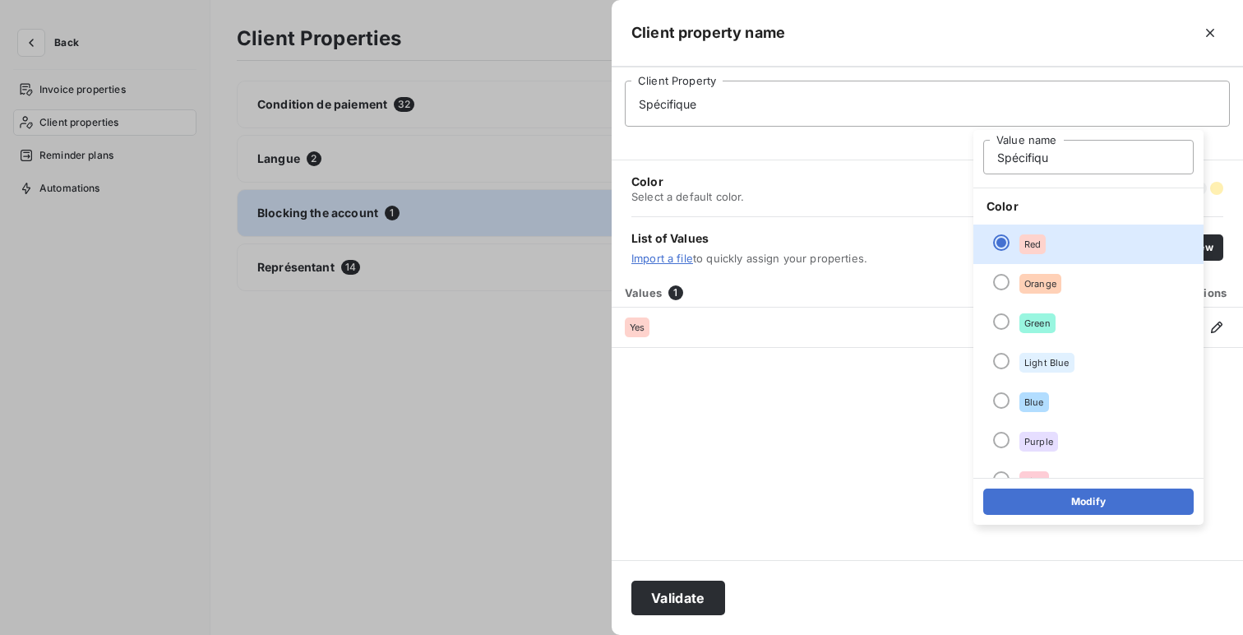
type input "Spécifique"
click at [1040, 504] on button "Modify" at bounding box center [1089, 501] width 211 height 26
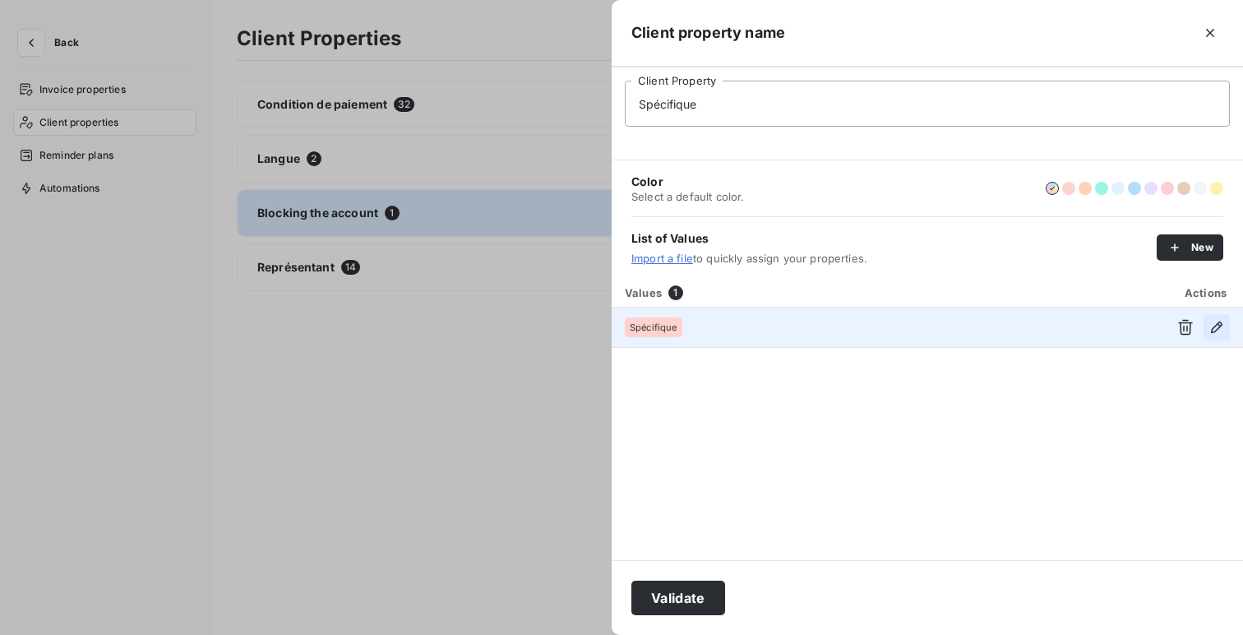
click at [1214, 322] on icon "button" at bounding box center [1217, 327] width 16 height 16
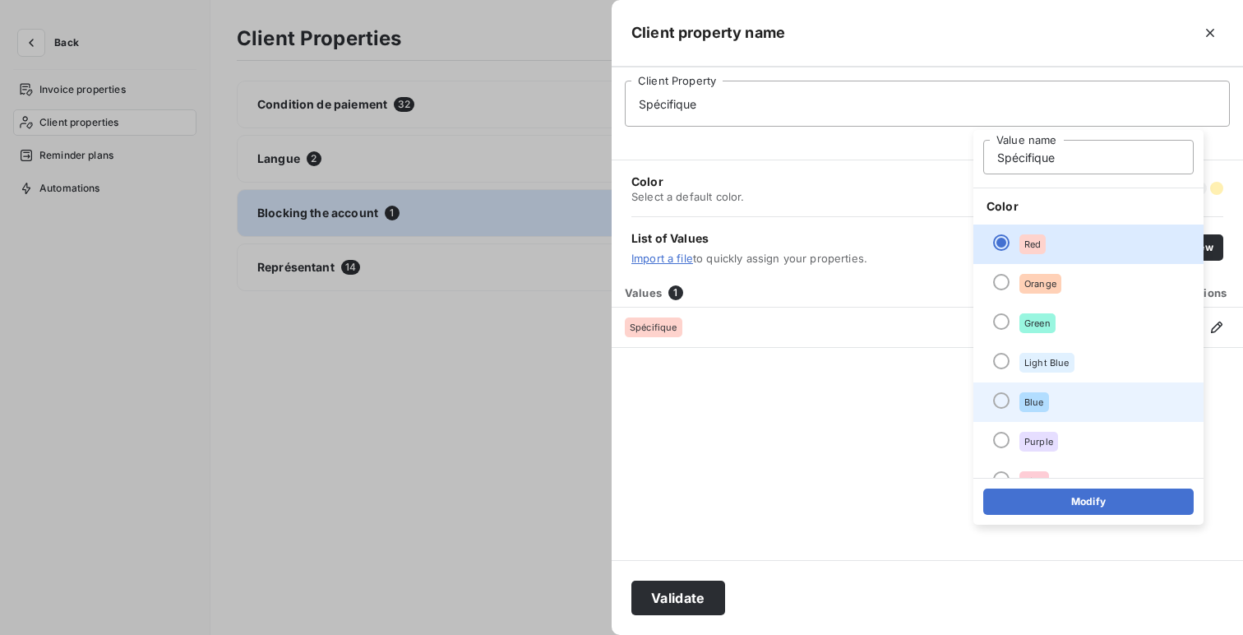
scroll to position [141, 0]
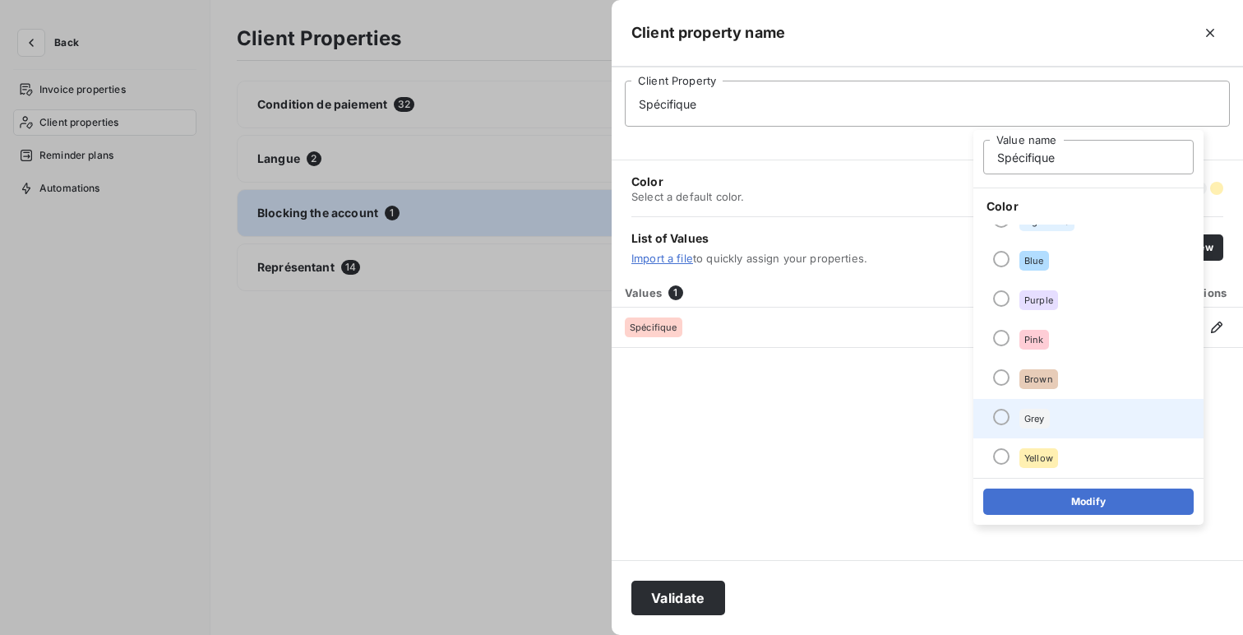
click at [1046, 419] on div "Grey" at bounding box center [1035, 419] width 30 height 20
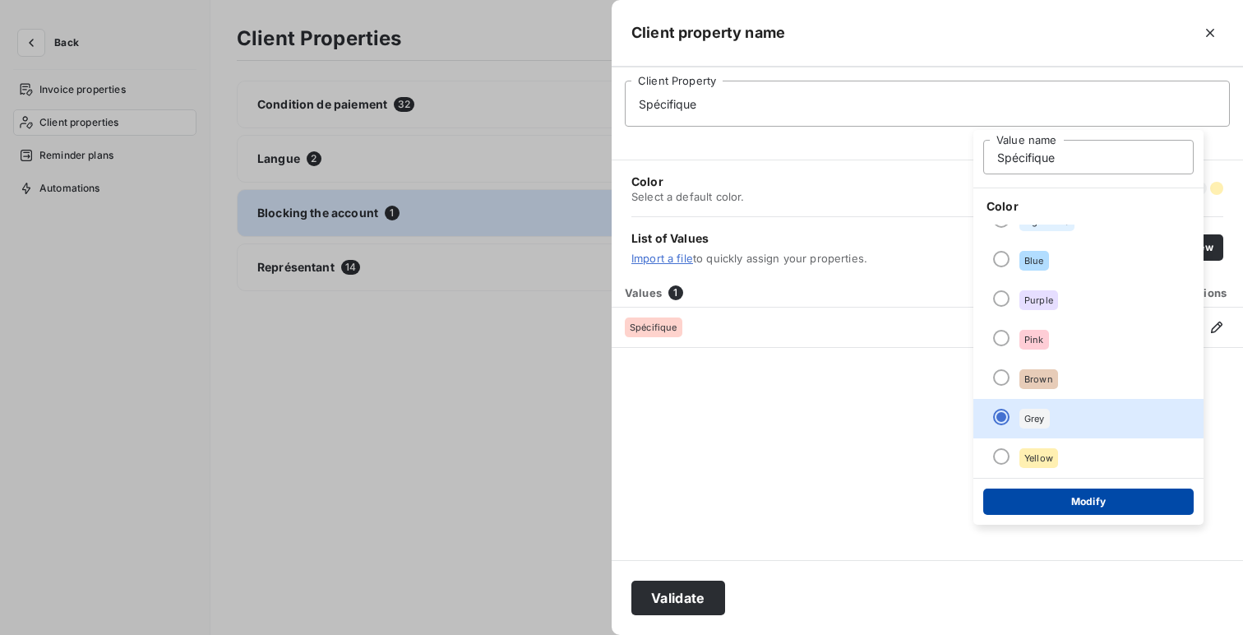
click at [1120, 503] on button "Modify" at bounding box center [1089, 501] width 211 height 26
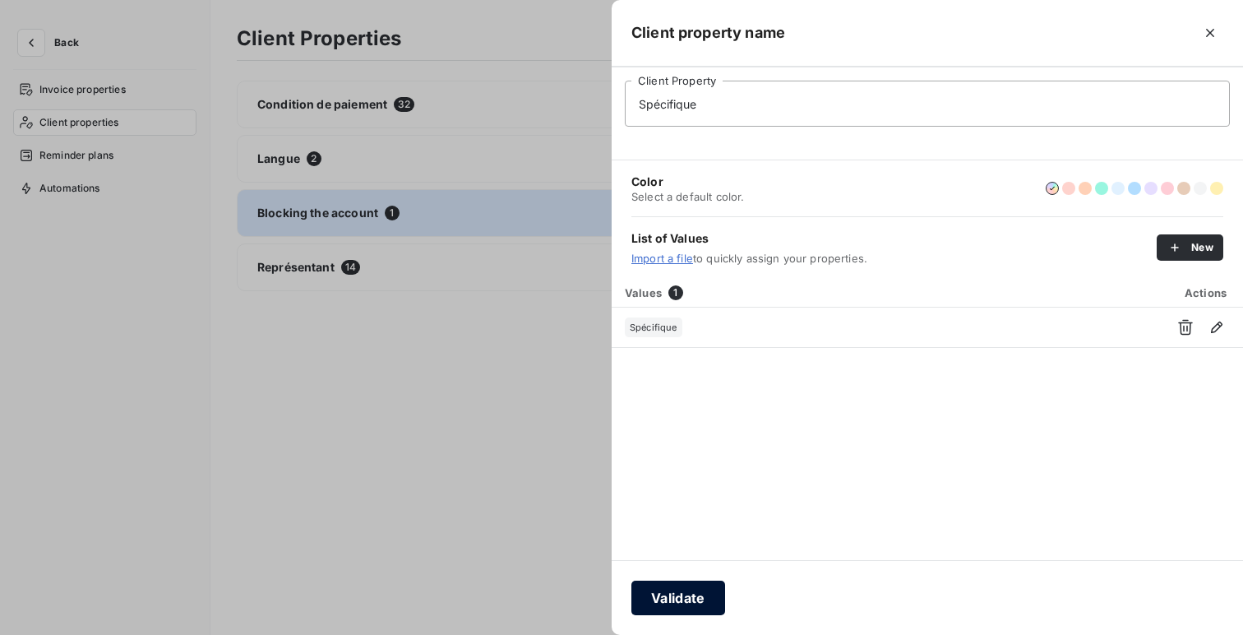
click at [687, 589] on button "Validate" at bounding box center [679, 598] width 94 height 35
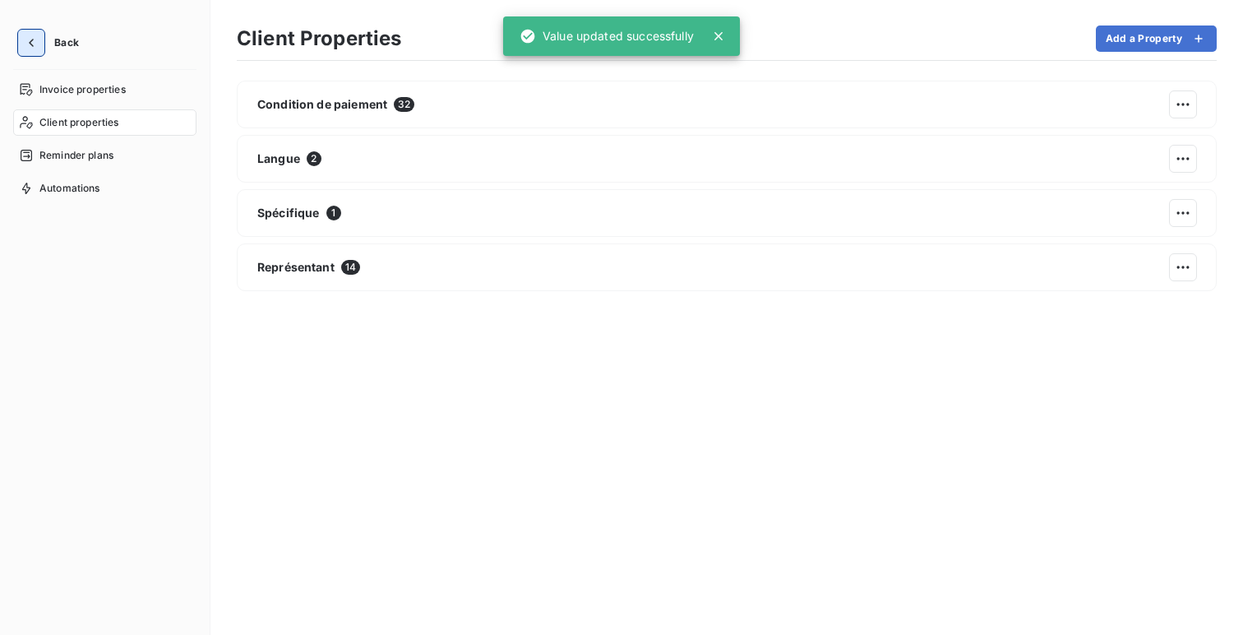
click at [36, 44] on icon "button" at bounding box center [31, 43] width 16 height 16
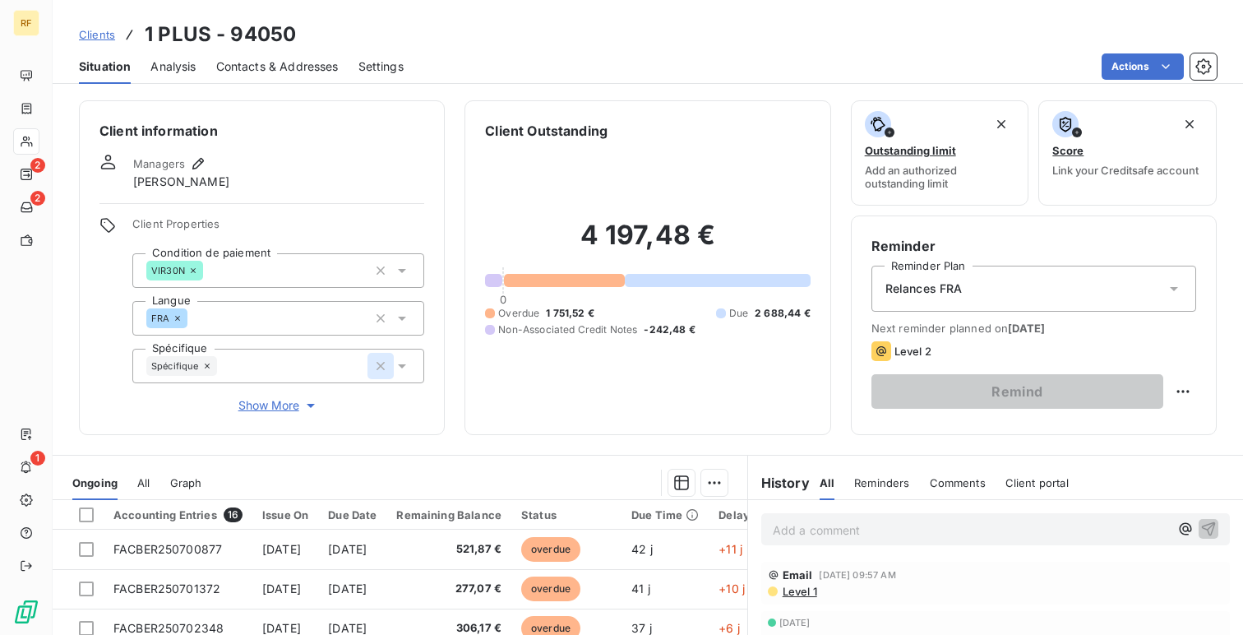
click at [381, 367] on icon "button" at bounding box center [381, 366] width 16 height 16
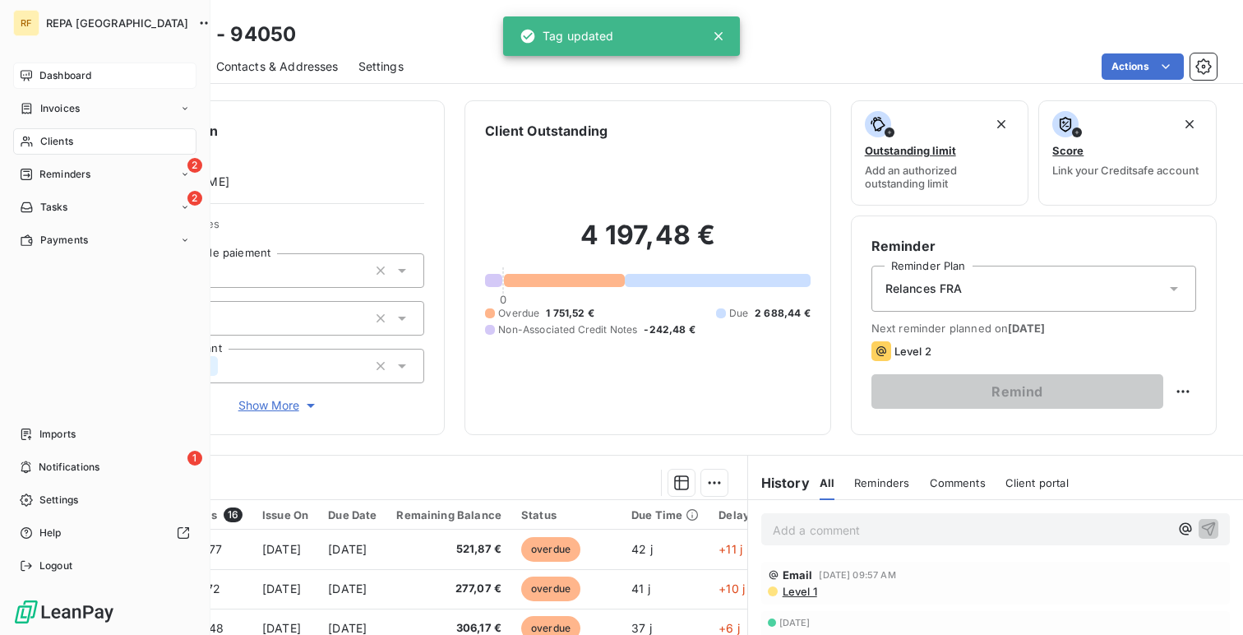
click at [30, 77] on icon at bounding box center [27, 75] width 12 height 11
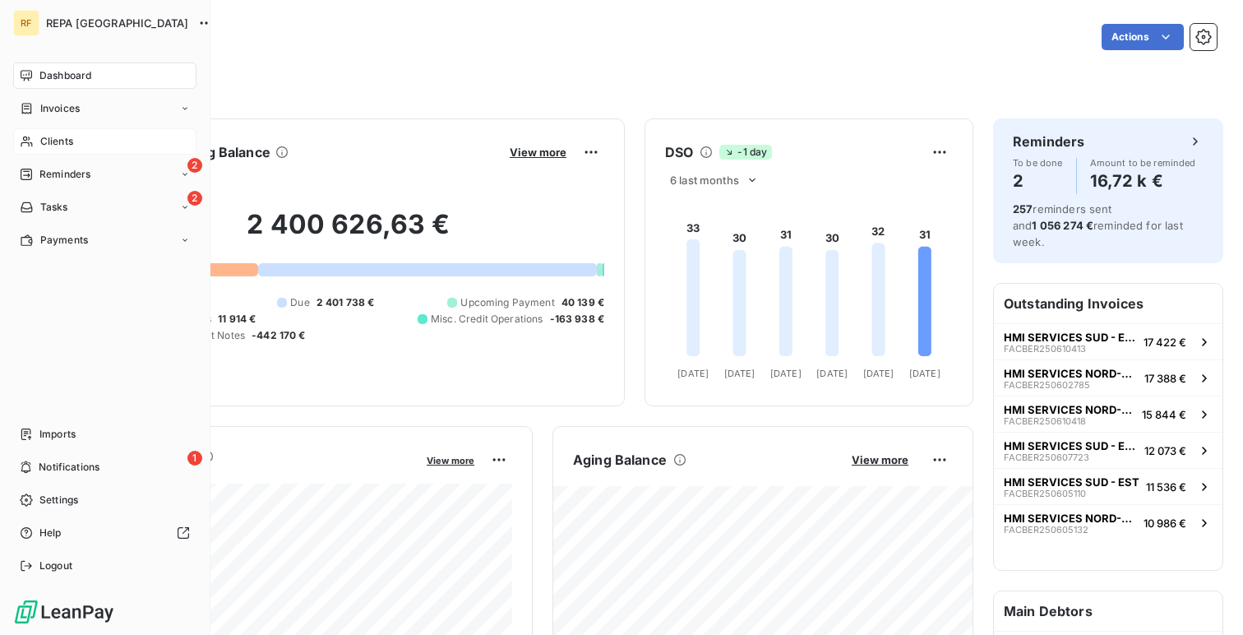
click at [54, 147] on span "Clients" at bounding box center [56, 141] width 33 height 15
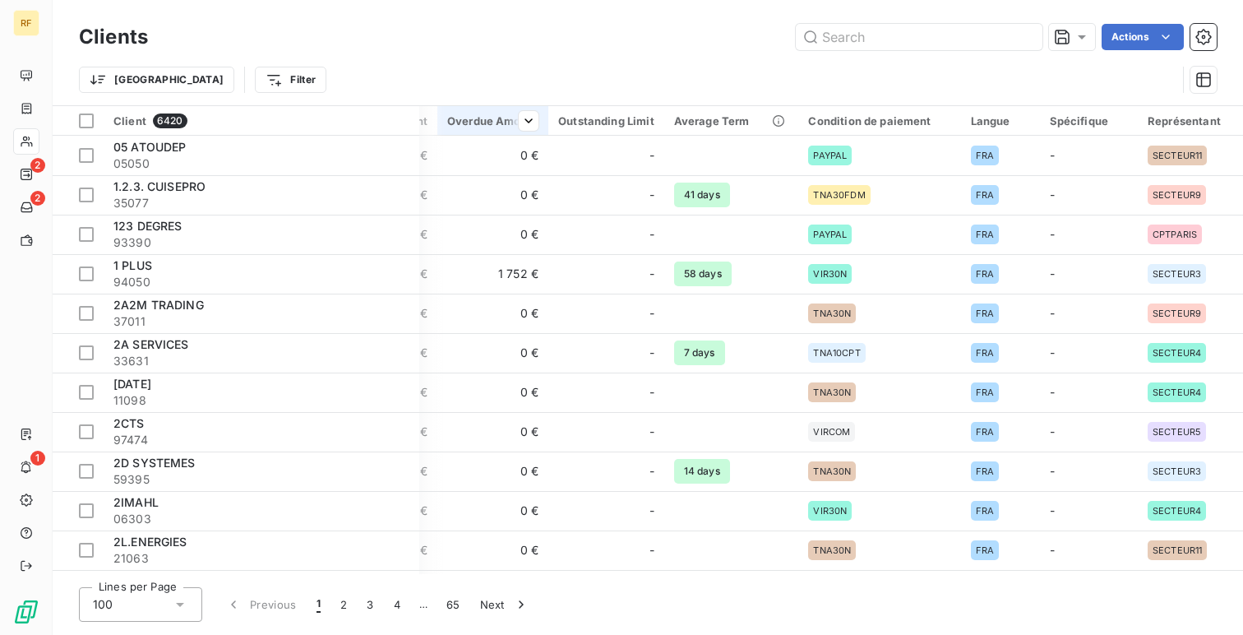
scroll to position [0, 574]
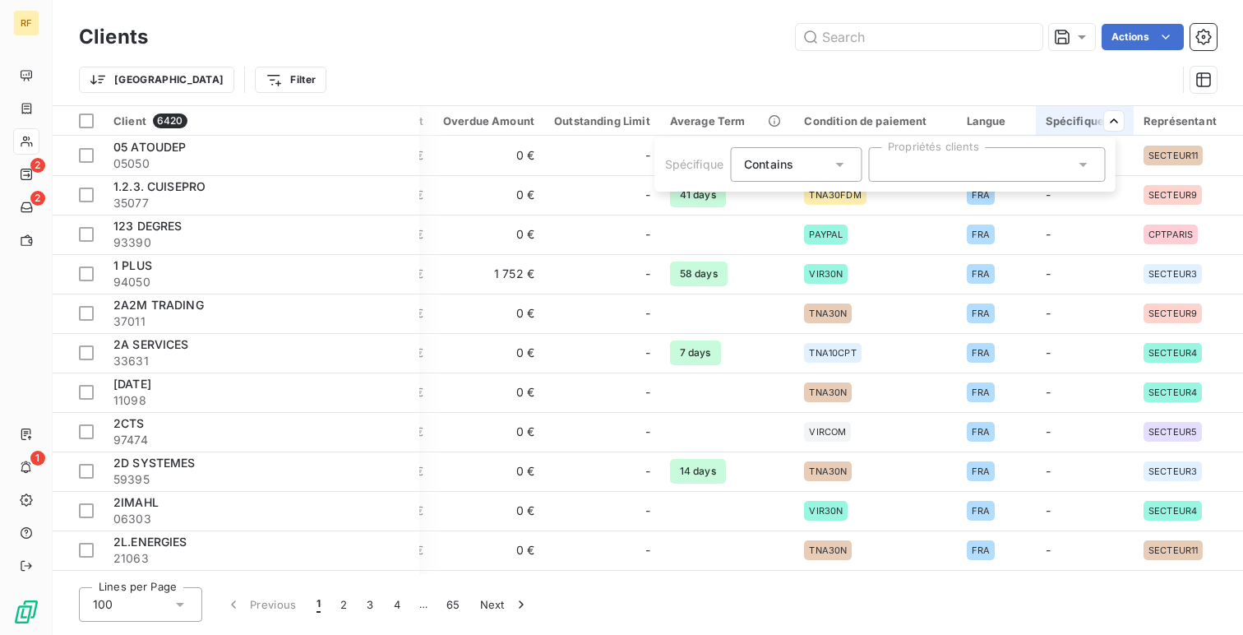
click at [965, 185] on div "Spécifique Contains is Propriétés clients" at bounding box center [885, 164] width 461 height 54
click at [975, 172] on div at bounding box center [986, 164] width 237 height 35
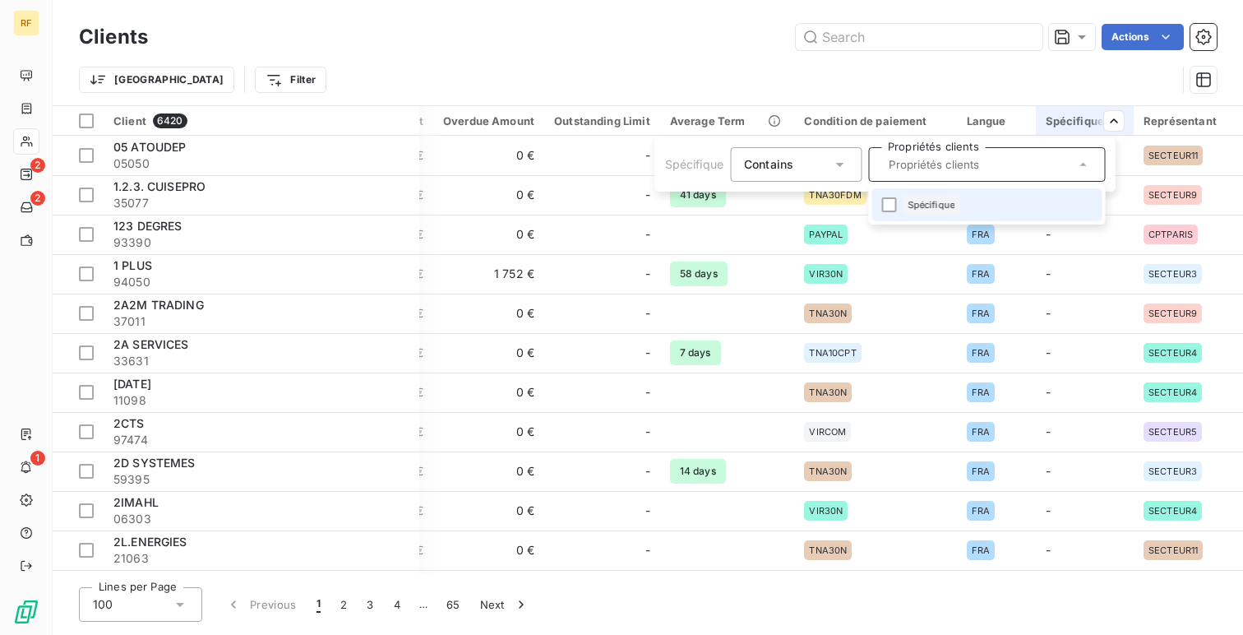
click at [971, 205] on li "Spécifique" at bounding box center [987, 204] width 230 height 33
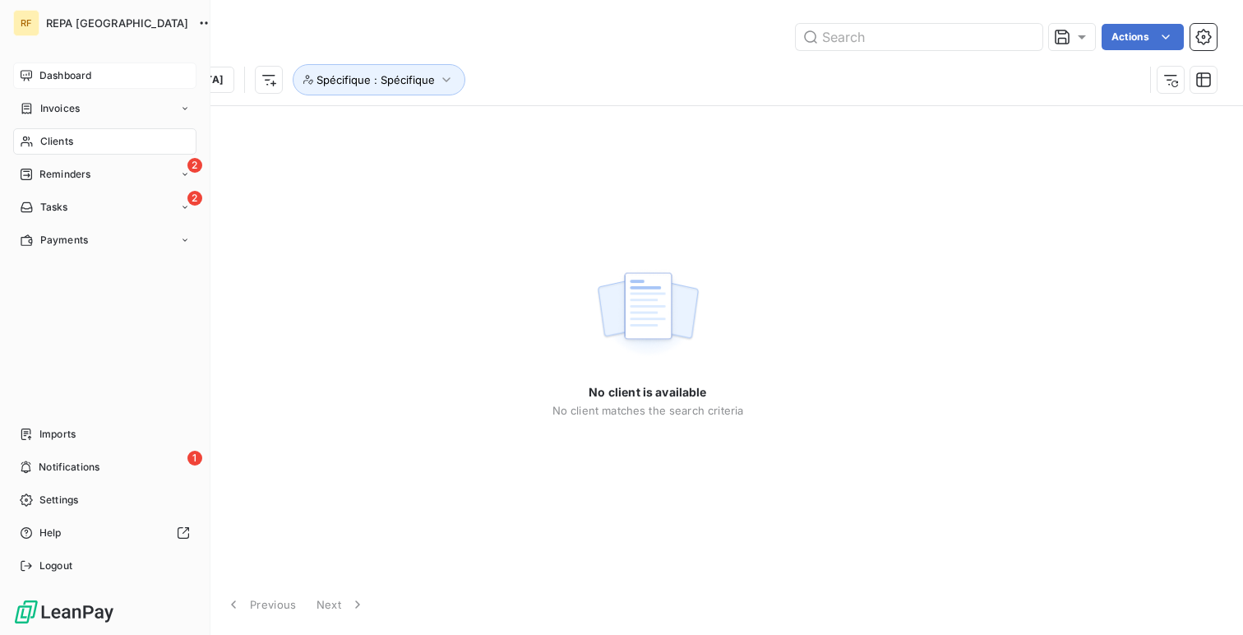
click at [23, 76] on icon at bounding box center [26, 75] width 13 height 13
